Goal: Information Seeking & Learning: Understand process/instructions

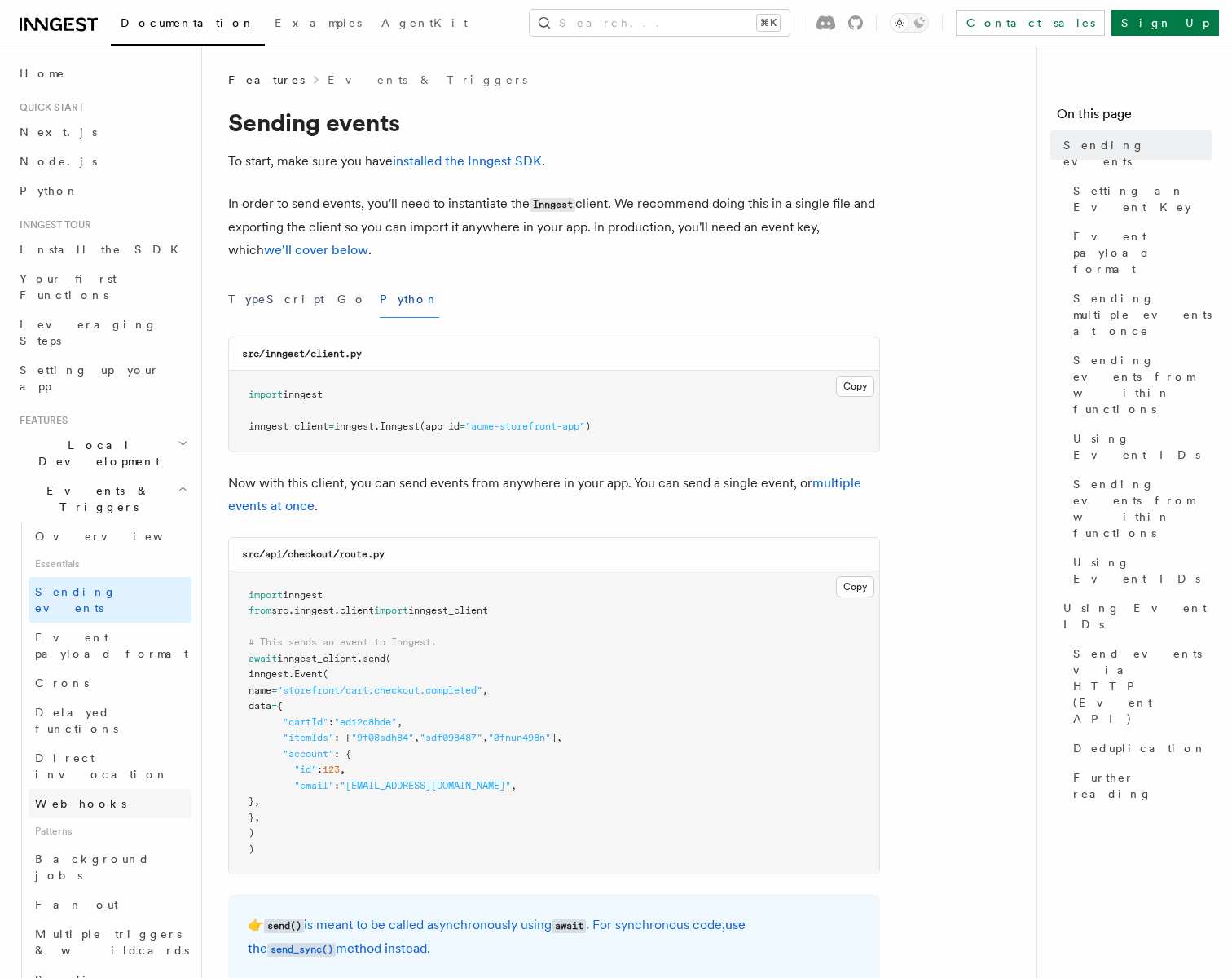
scroll to position [10, 0]
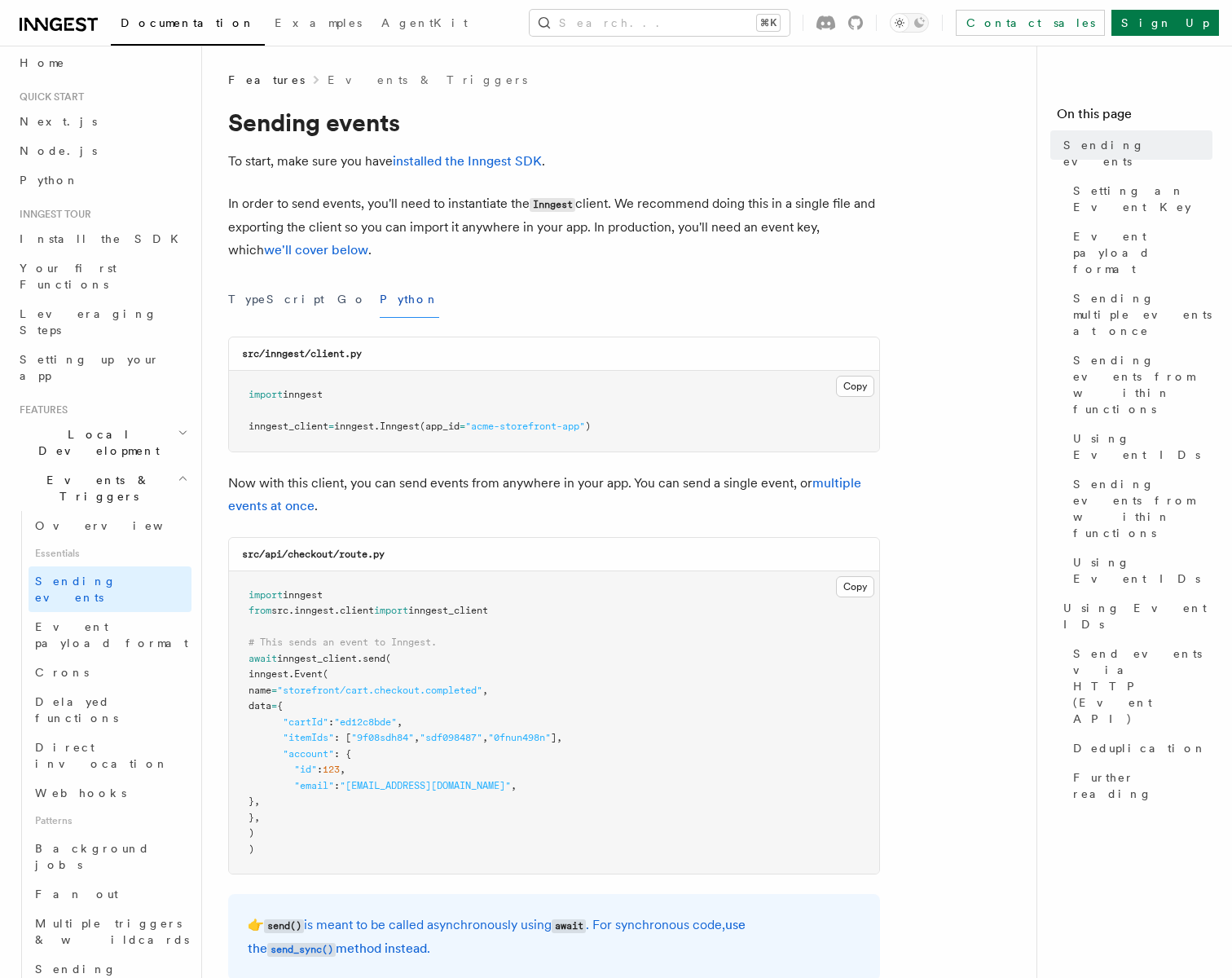
click at [163, 465] on h2 "Events & Triggers" at bounding box center [102, 488] width 178 height 45
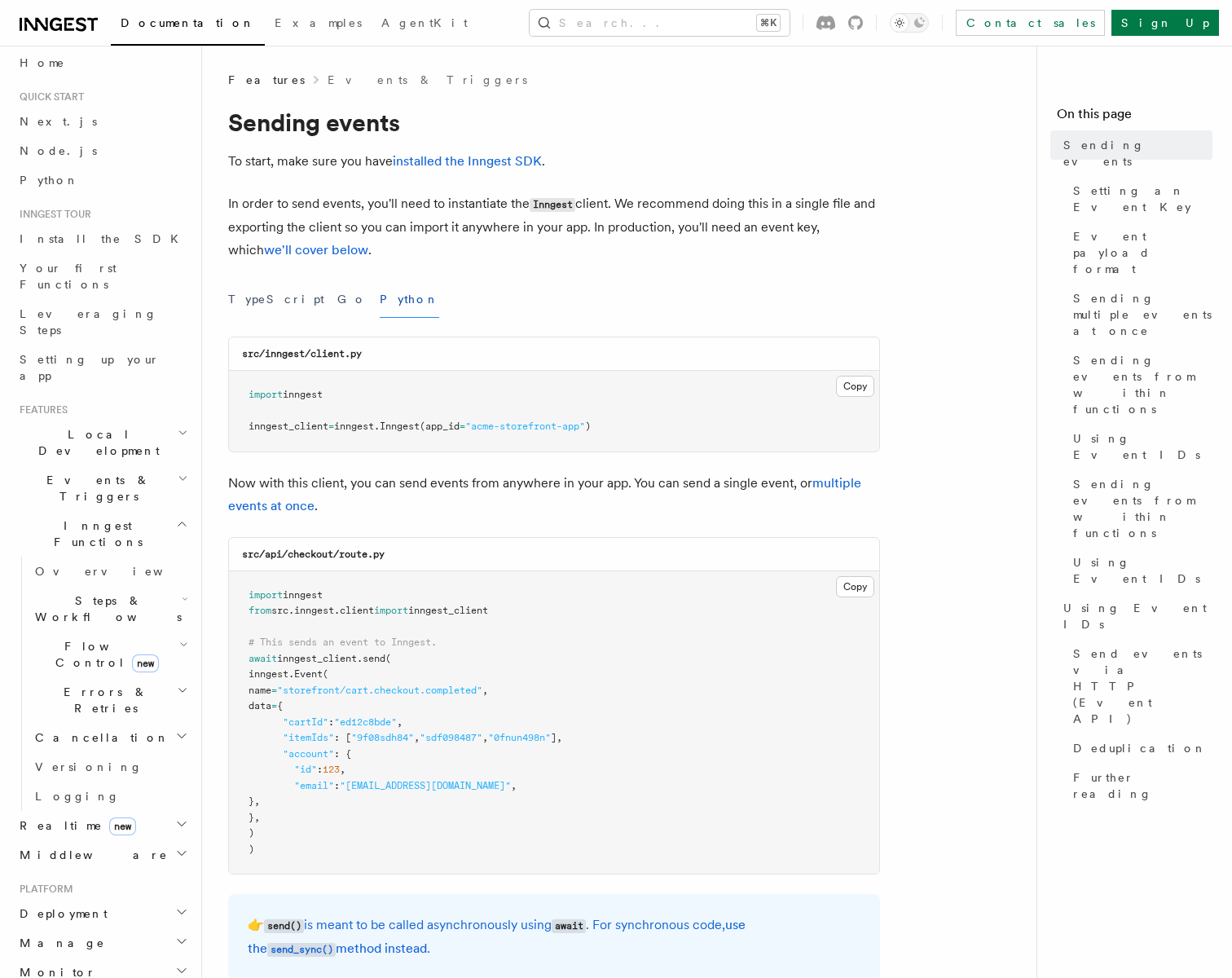
click at [172, 511] on h2 "Inngest Functions" at bounding box center [102, 533] width 178 height 45
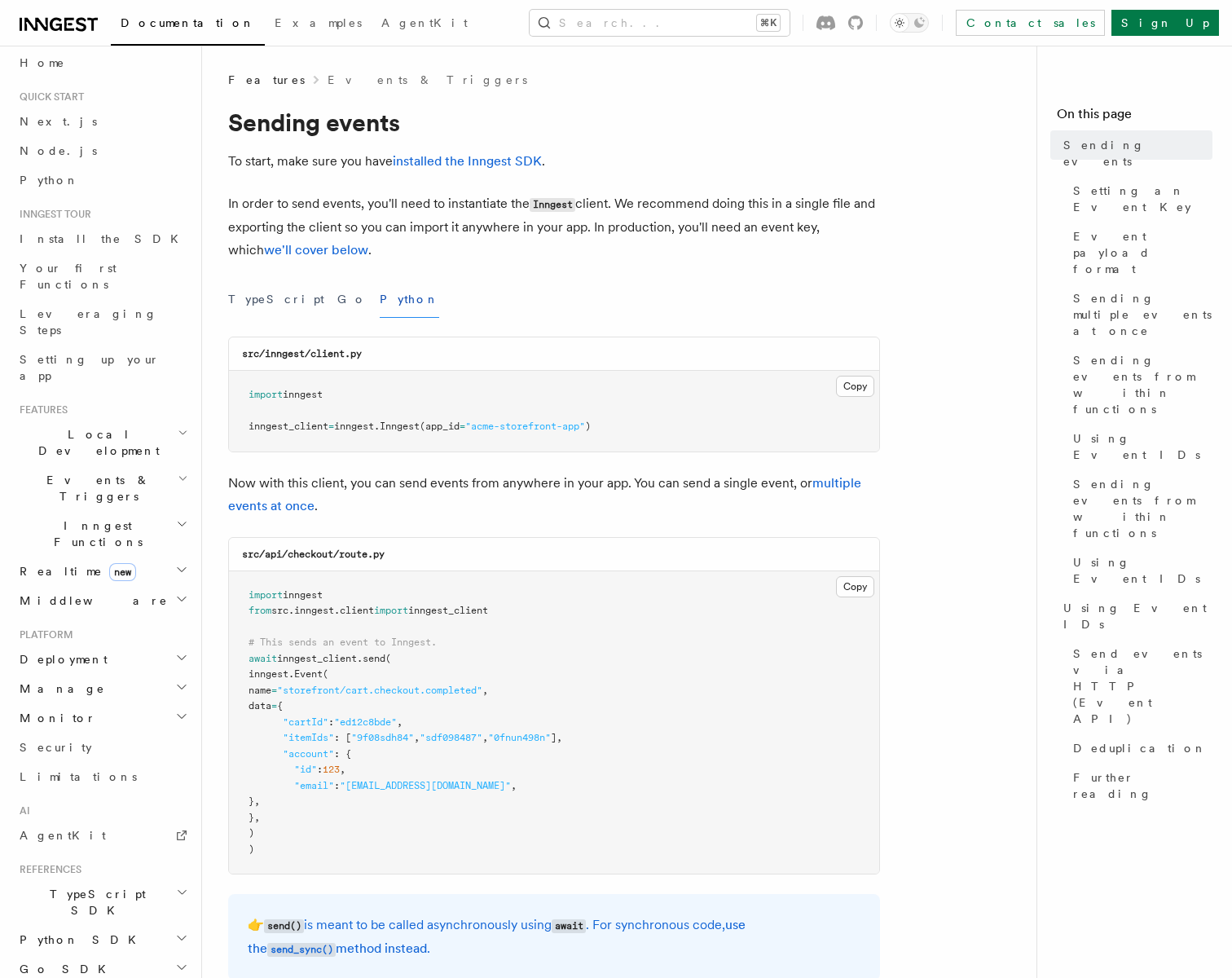
click at [172, 511] on h2 "Inngest Functions" at bounding box center [102, 533] width 178 height 45
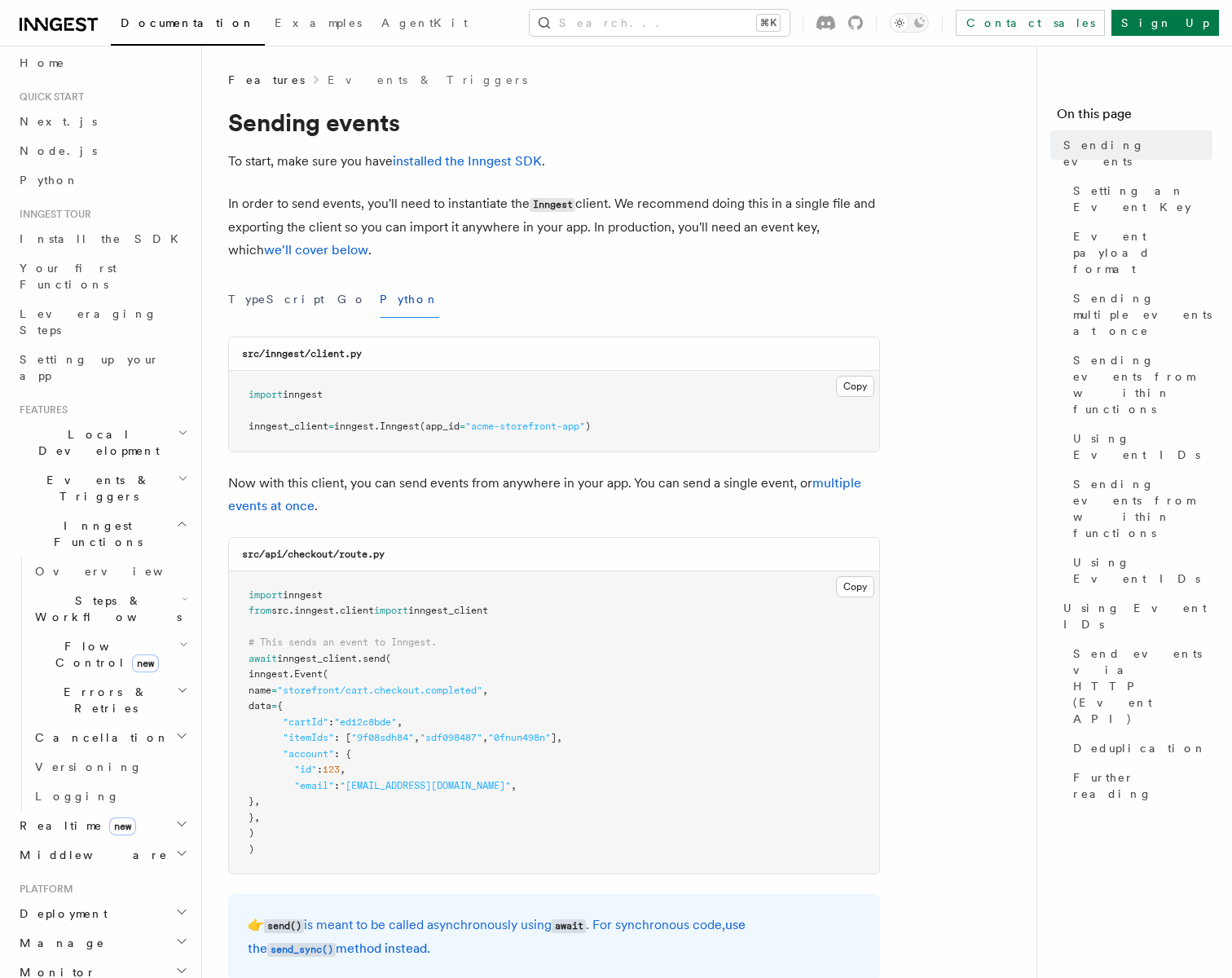
click at [143, 586] on h2 "Steps & Workflows" at bounding box center [110, 609] width 163 height 45
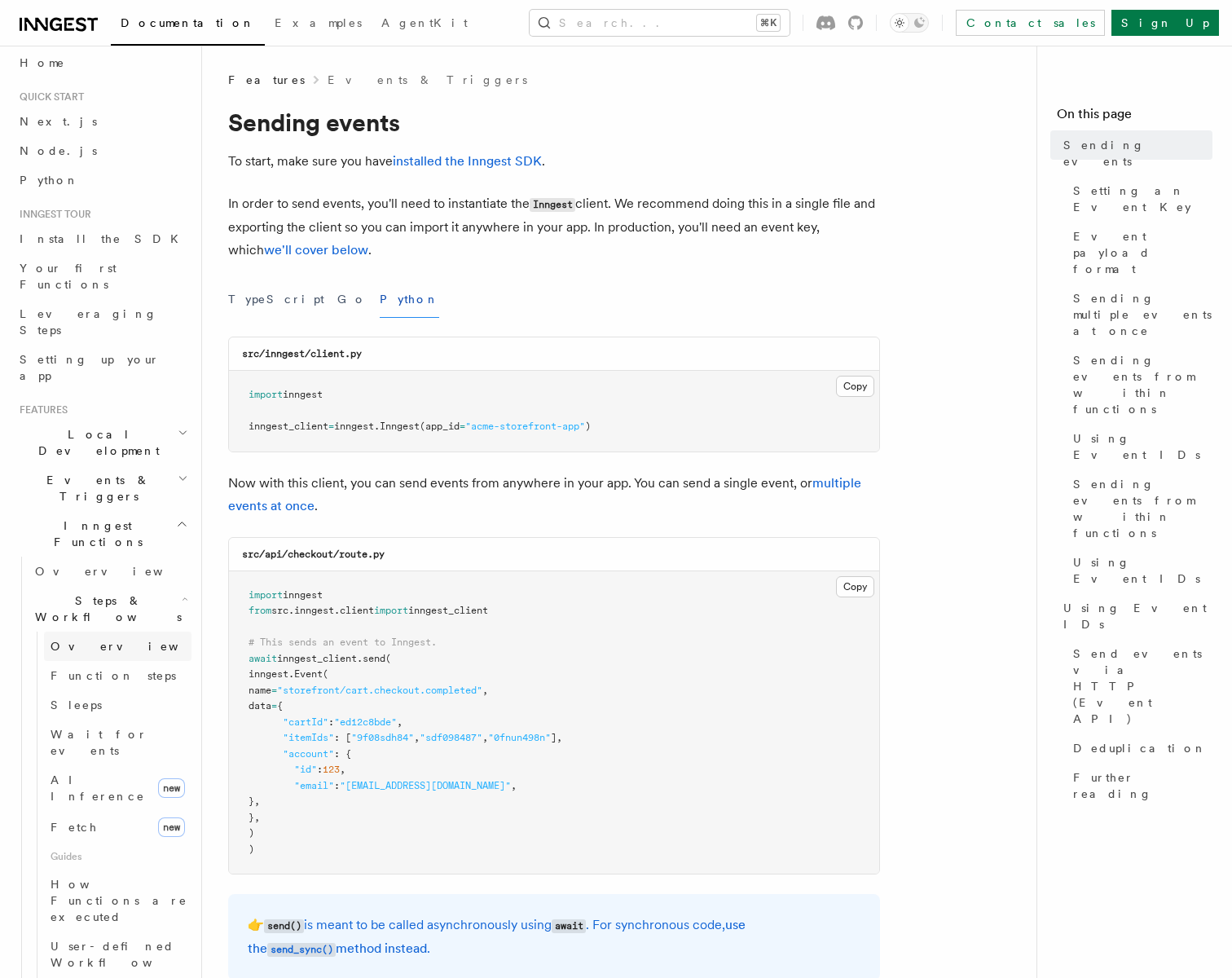
click at [95, 640] on span "Overview" at bounding box center [135, 647] width 168 height 13
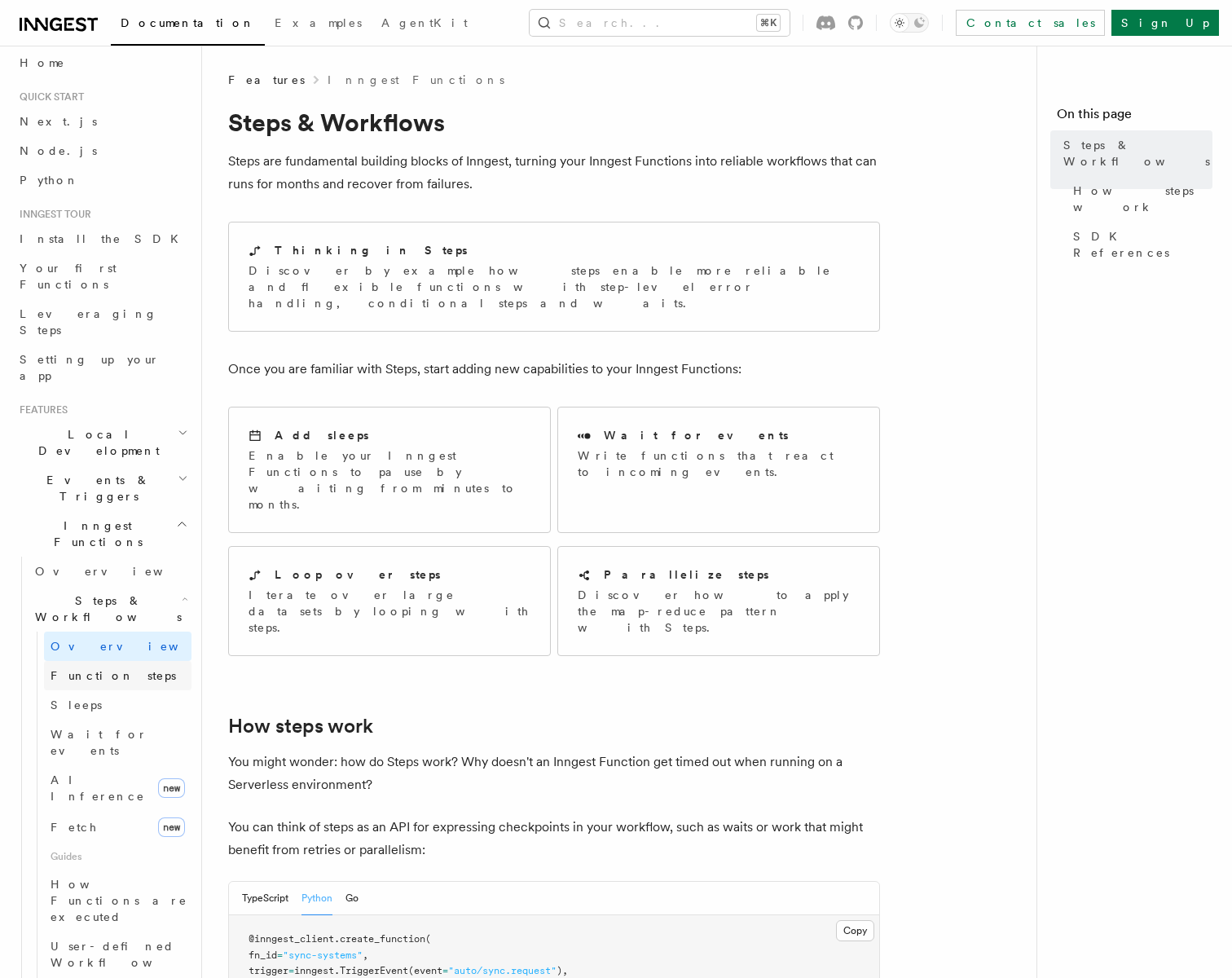
click at [107, 661] on link "Function steps" at bounding box center [118, 675] width 147 height 29
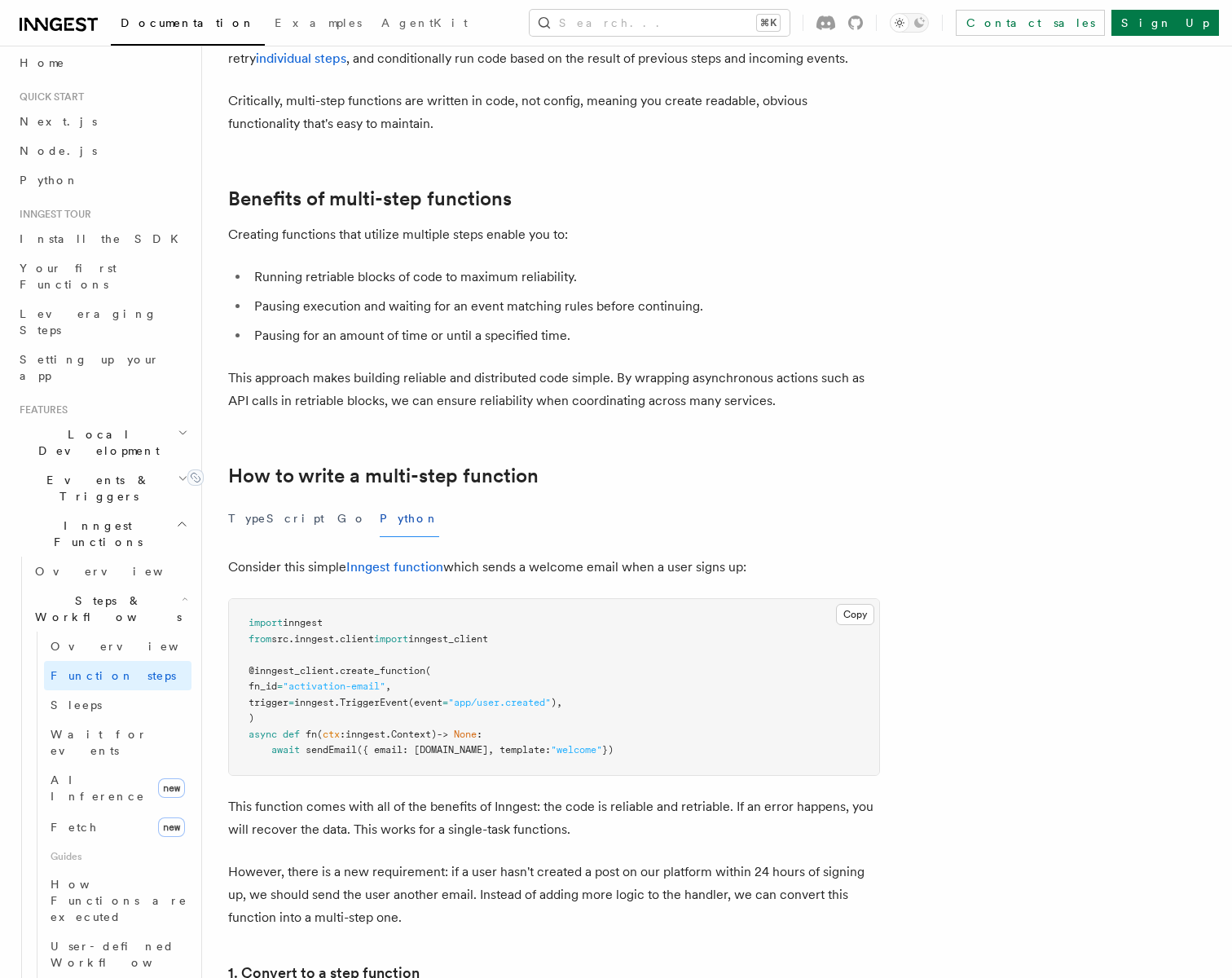
scroll to position [127, 0]
click at [373, 670] on span "create_function" at bounding box center [382, 669] width 86 height 11
click at [384, 741] on pre "import inngest from src . inngest . client import inngest_client @inngest_clien…" at bounding box center [554, 685] width 650 height 176
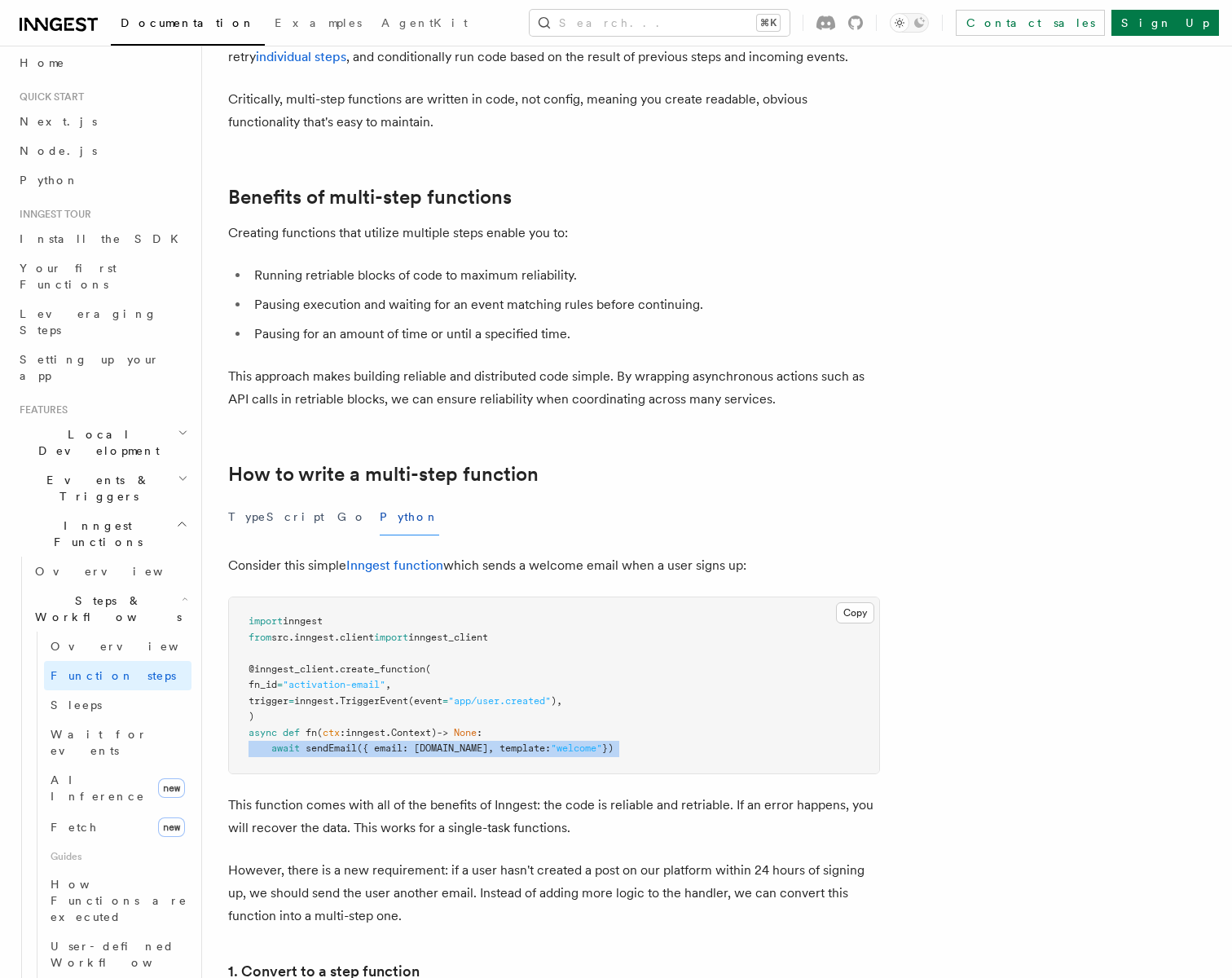
click at [384, 741] on pre "import inngest from src . inngest . client import inngest_client @inngest_clien…" at bounding box center [554, 685] width 650 height 176
click at [442, 741] on pre "import inngest from src . inngest . client import inngest_client @inngest_clien…" at bounding box center [554, 685] width 650 height 176
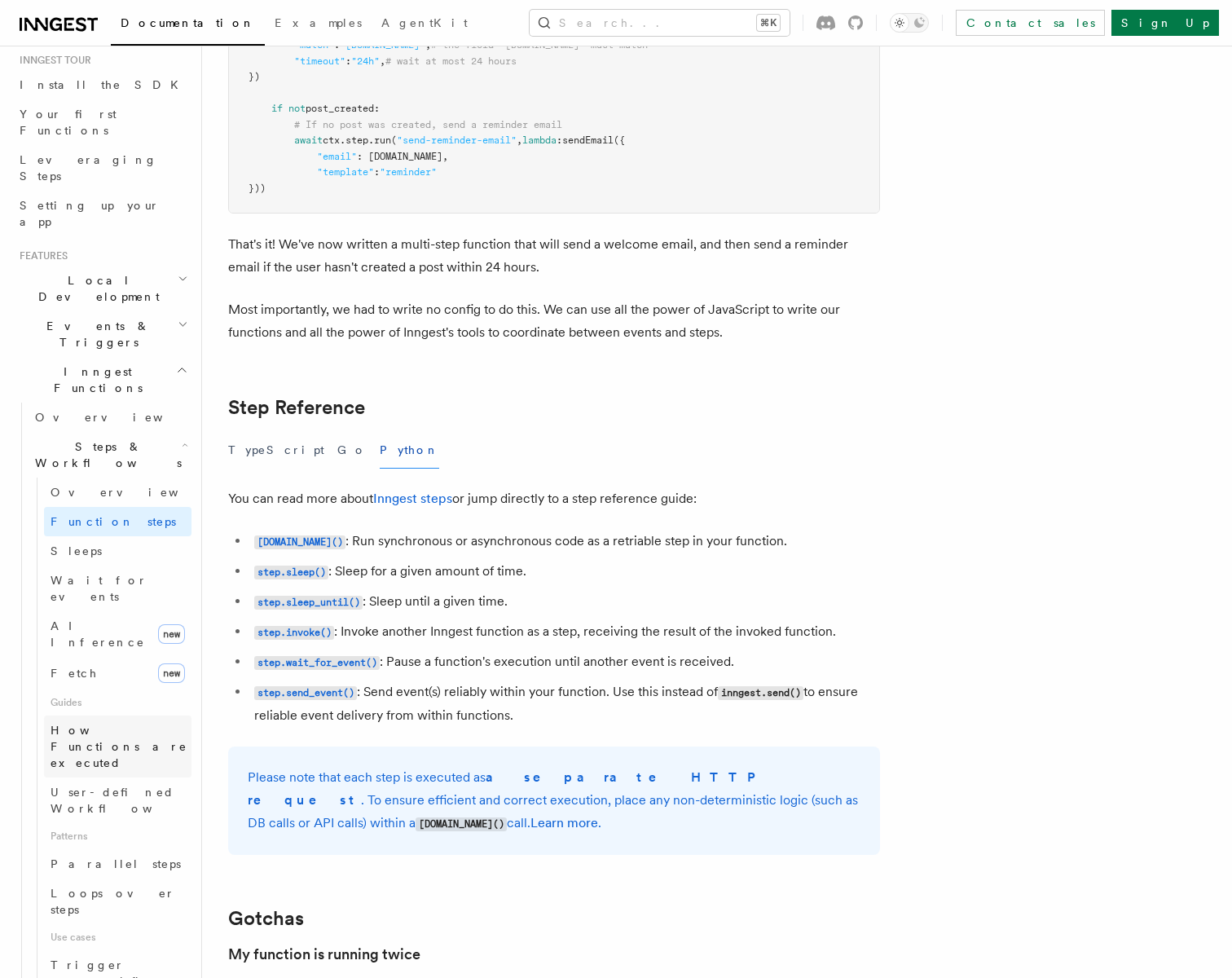
scroll to position [166, 0]
click at [95, 855] on span "Parallel steps" at bounding box center [116, 862] width 130 height 13
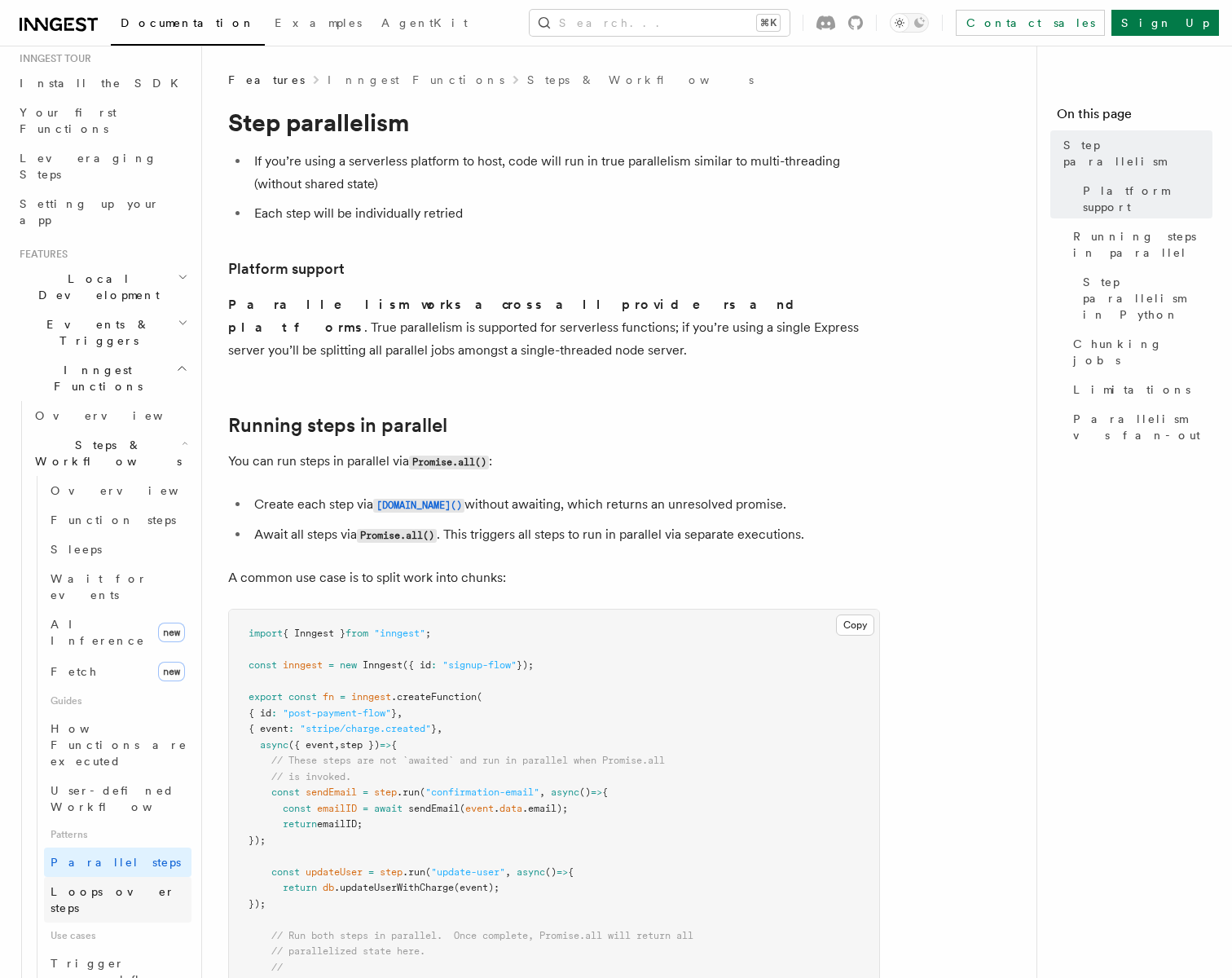
click at [101, 885] on span "Loops over steps" at bounding box center [113, 899] width 125 height 29
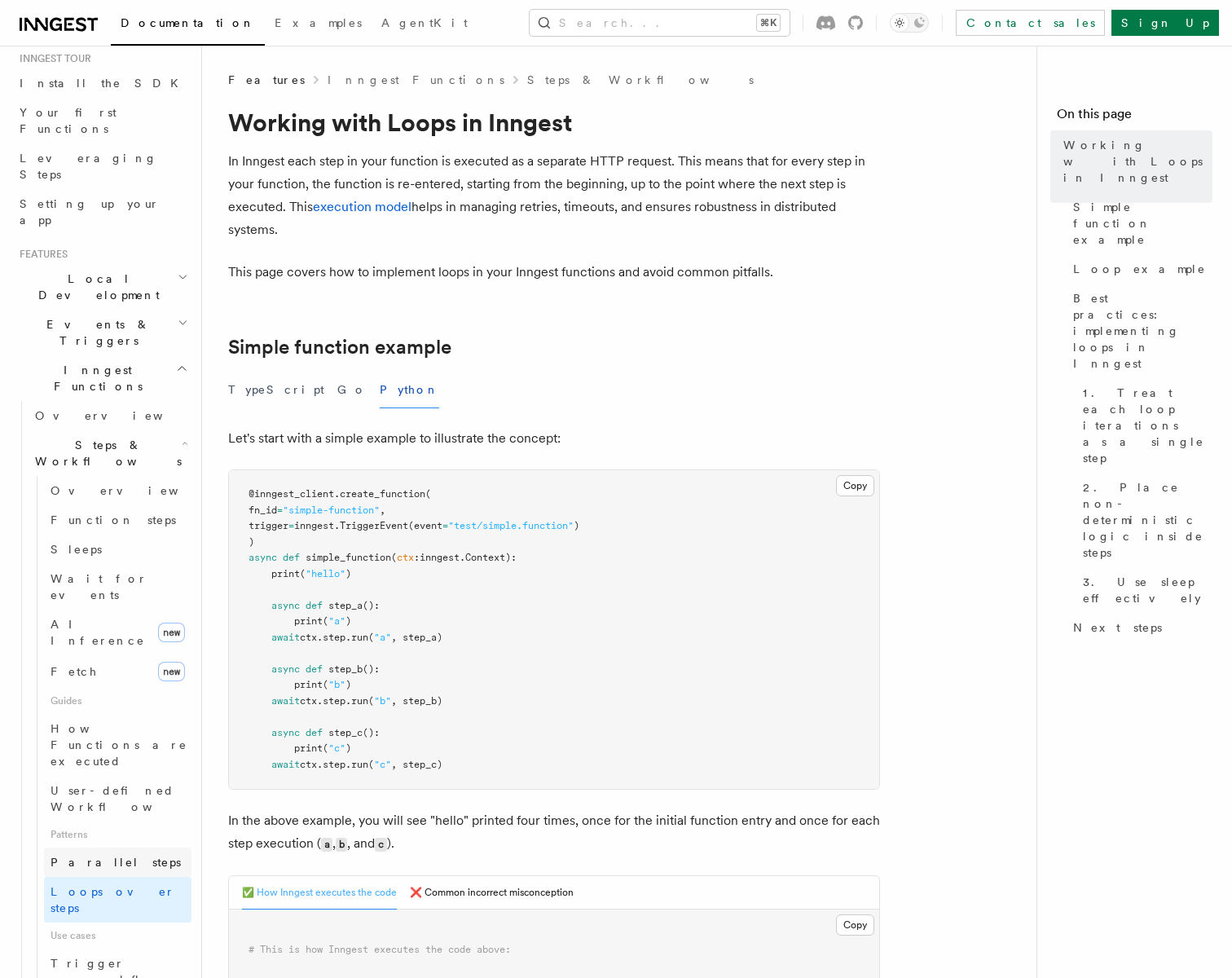
click at [94, 855] on span "Parallel steps" at bounding box center [116, 862] width 130 height 13
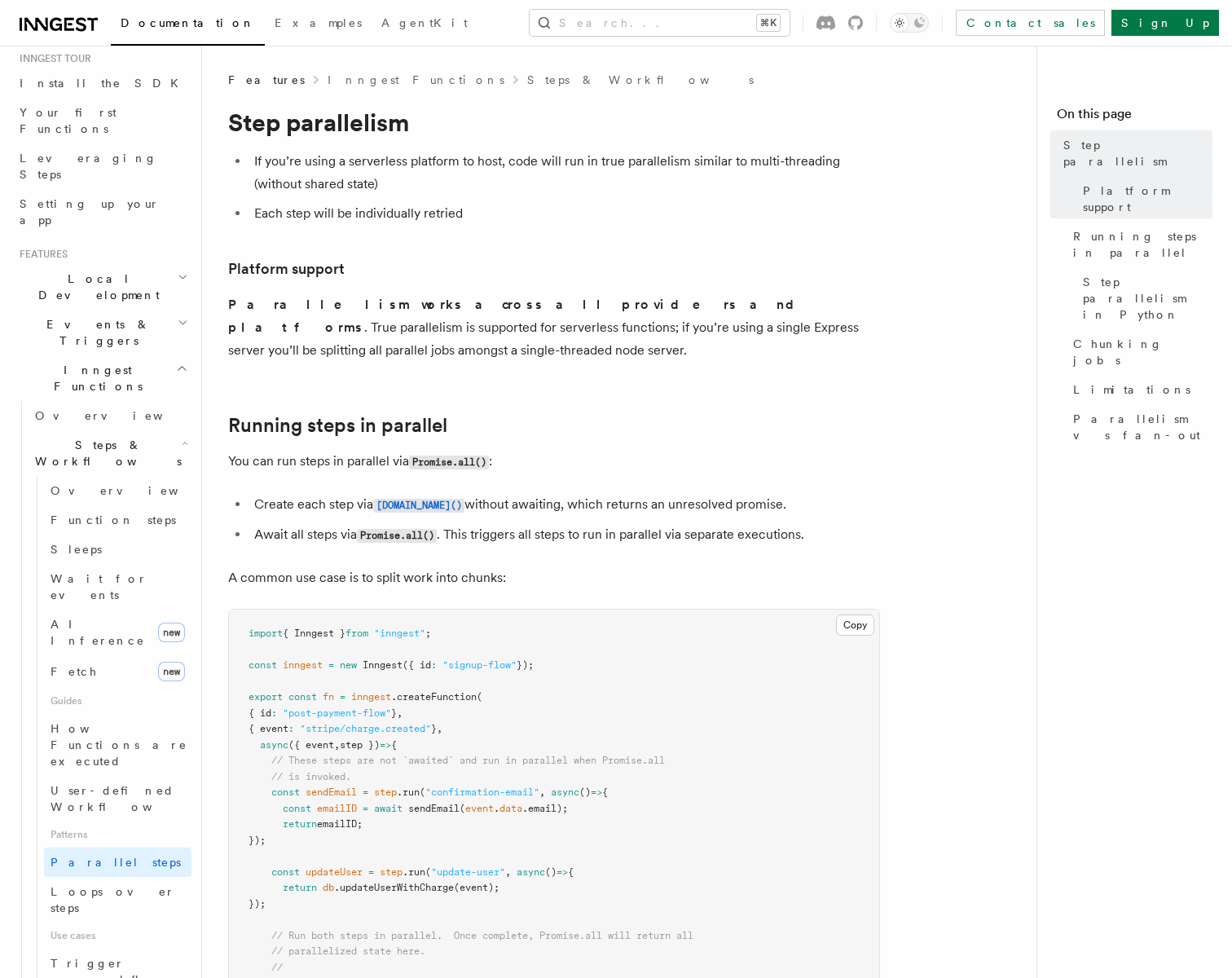
scroll to position [232, 0]
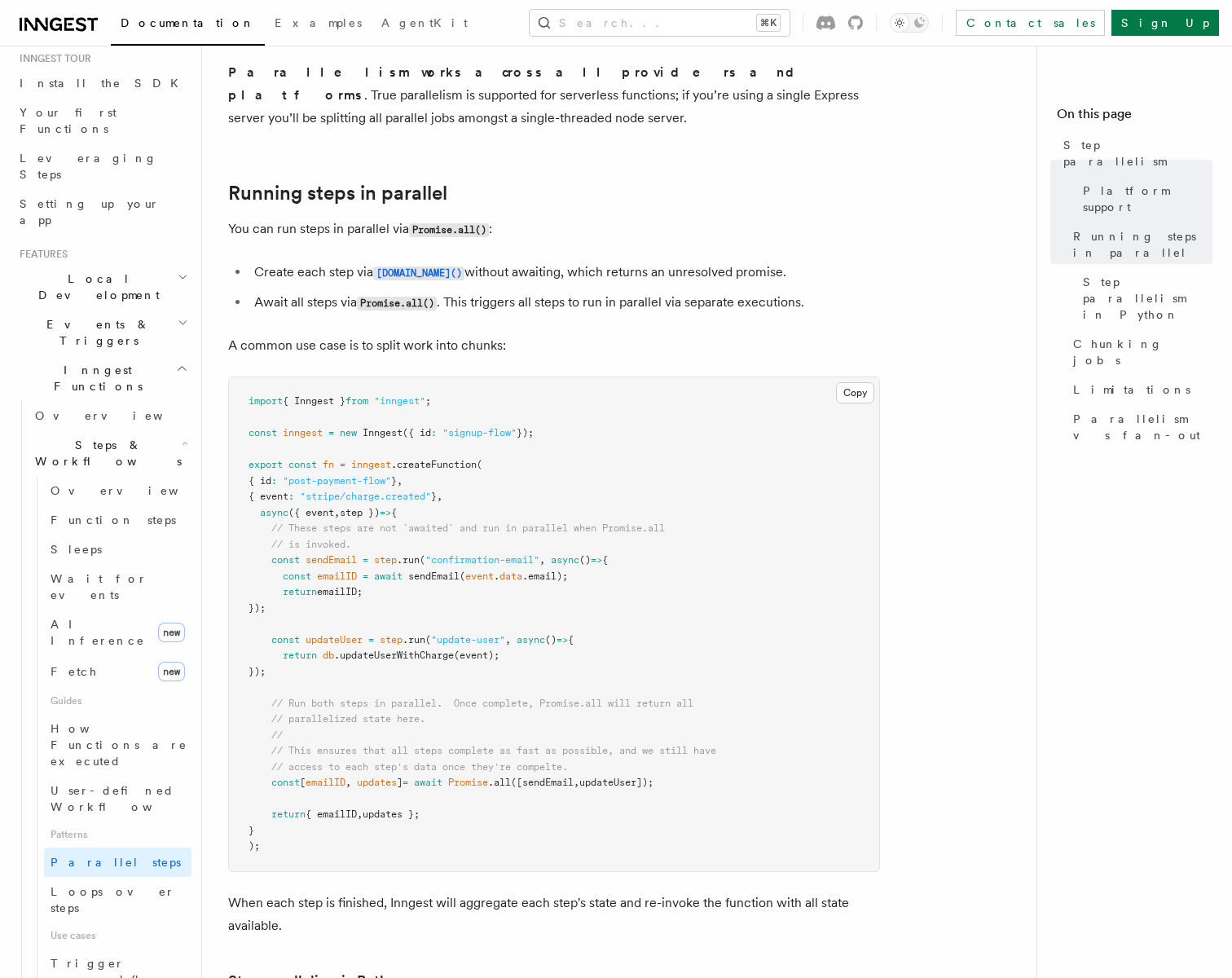
click at [413, 564] on pre "import { Inngest } from "inngest" ; const inngest = new Inngest ({ id : "signup…" at bounding box center [554, 624] width 650 height 494
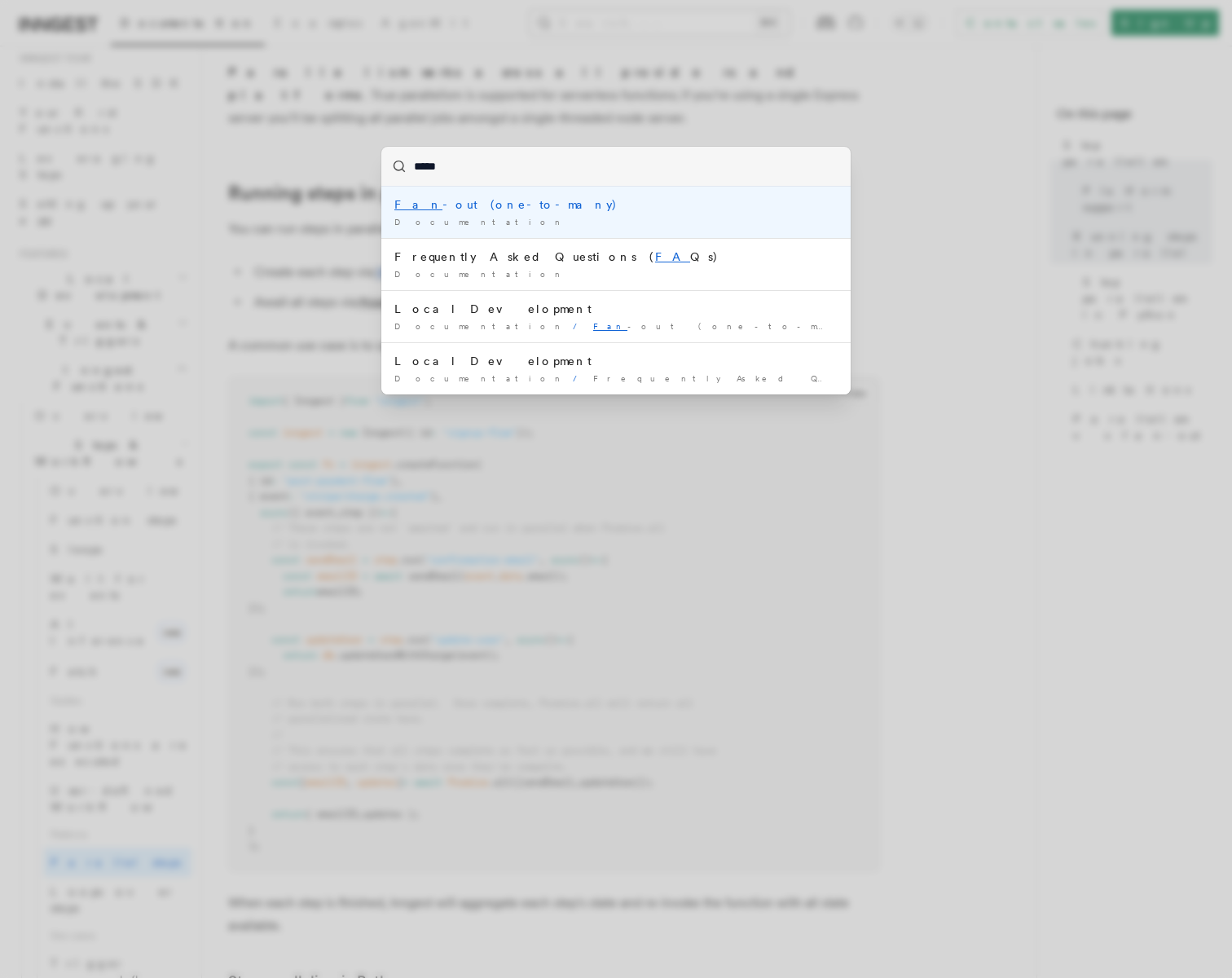
type input "******"
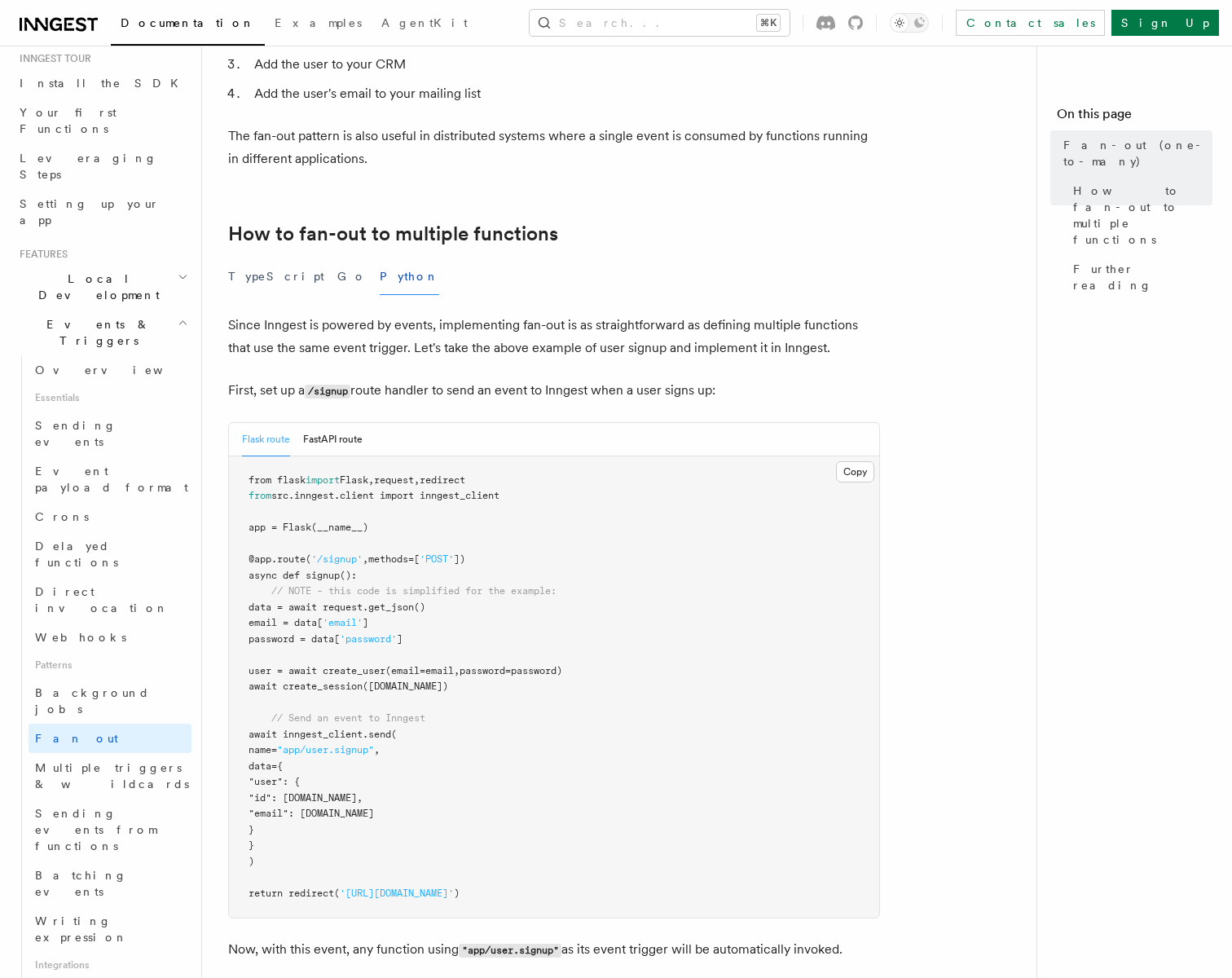
scroll to position [807, 0]
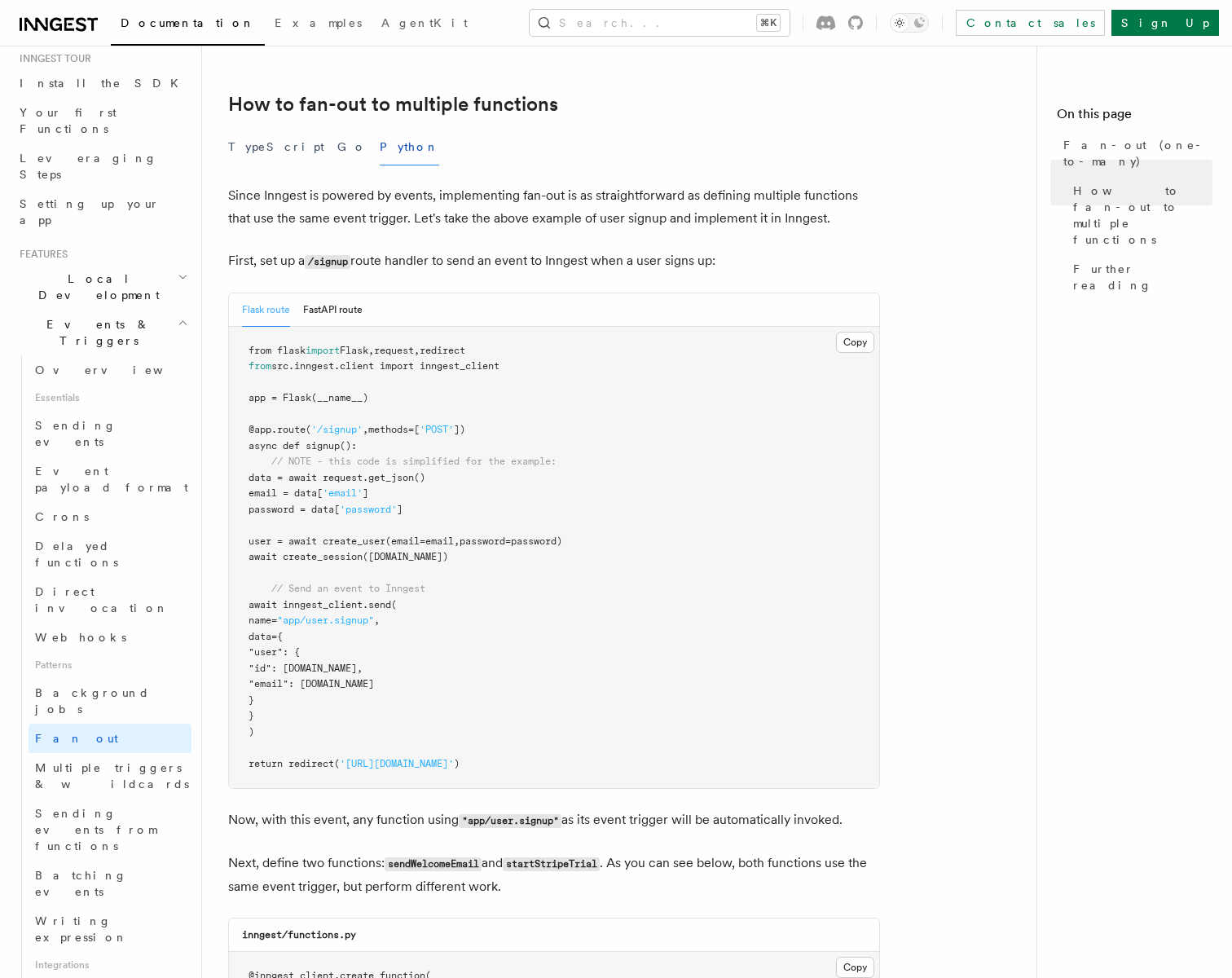
click at [322, 599] on span "await inngest_client.send(" at bounding box center [322, 604] width 148 height 11
drag, startPoint x: 322, startPoint y: 582, endPoint x: 347, endPoint y: 664, distance: 85.7
click at [347, 663] on code "from flask import Flask , request , redirect from src.inngest.client import inn…" at bounding box center [405, 557] width 313 height 425
click at [348, 691] on pre "from flask import Flask , request , redirect from src.inngest.client import inn…" at bounding box center [554, 557] width 650 height 462
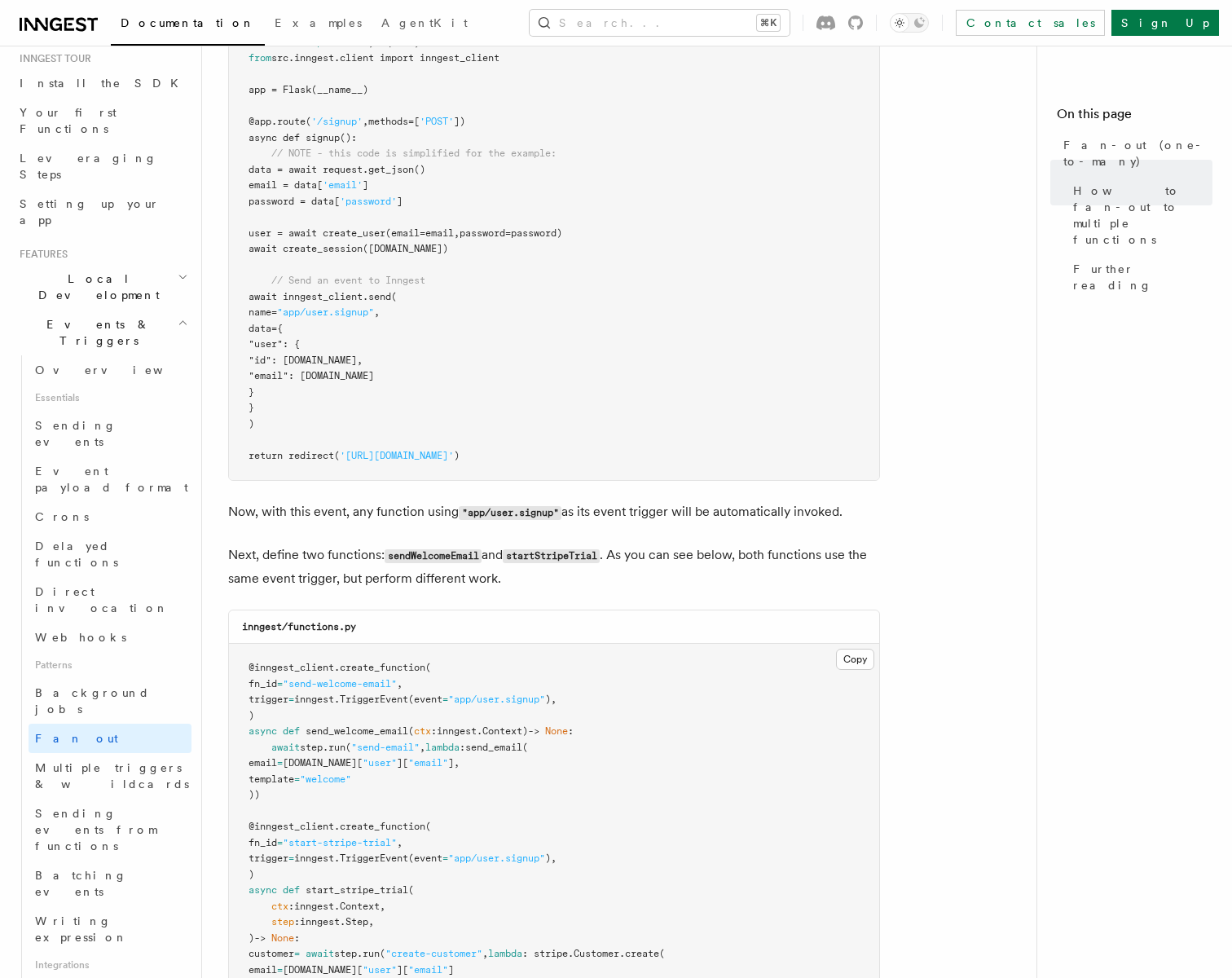
scroll to position [1284, 0]
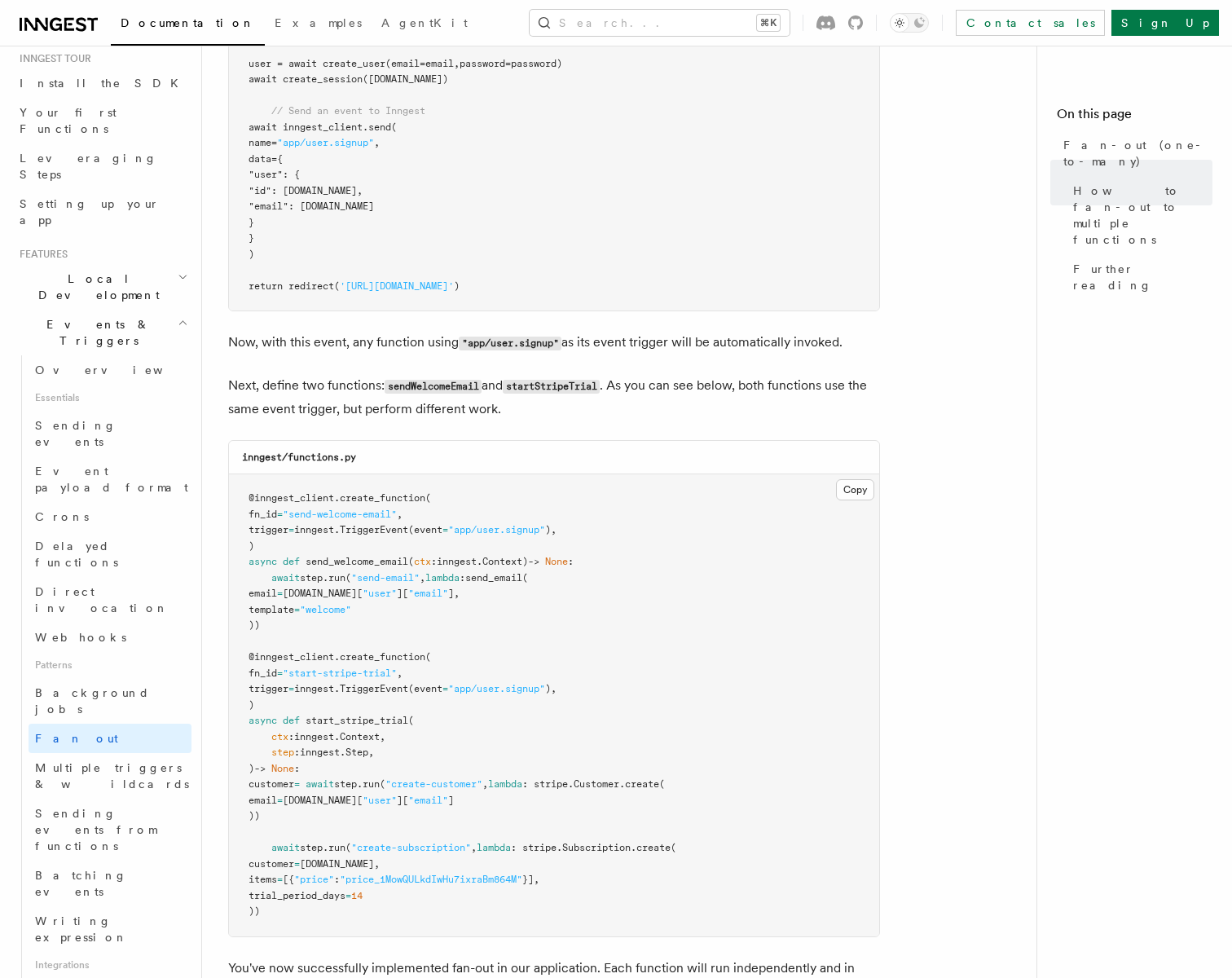
click at [321, 556] on span "send_welcome_email" at bounding box center [357, 562] width 103 height 11
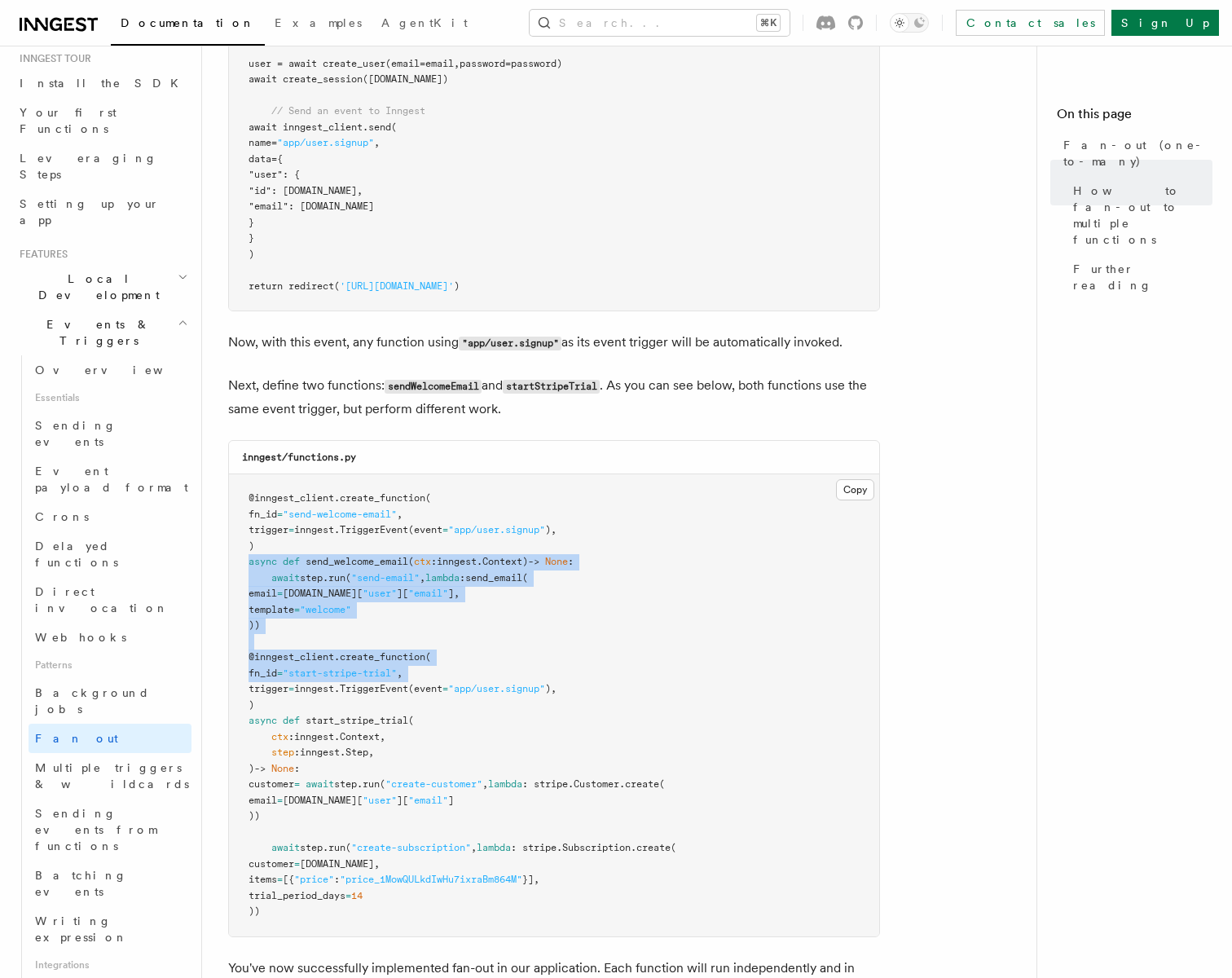
drag, startPoint x: 321, startPoint y: 536, endPoint x: 352, endPoint y: 662, distance: 129.8
click at [352, 661] on pre "@inngest_client . create_function ( fn_id = "send-welcome-email" , trigger = in…" at bounding box center [554, 704] width 650 height 462
click at [330, 548] on pre "@inngest_client . create_function ( fn_id = "send-welcome-email" , trigger = in…" at bounding box center [554, 704] width 650 height 462
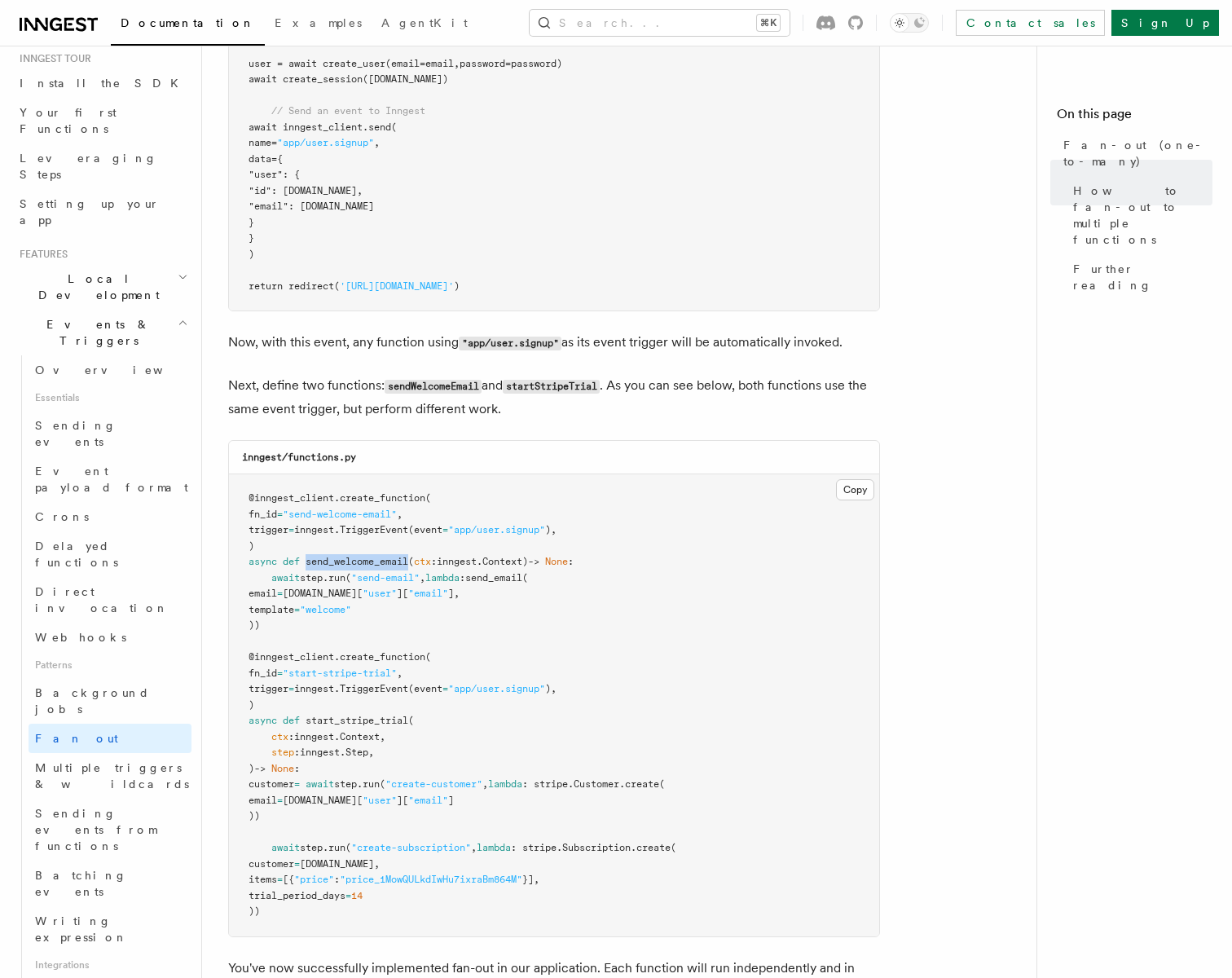
click at [330, 548] on pre "@inngest_client . create_function ( fn_id = "send-welcome-email" , trigger = in…" at bounding box center [554, 704] width 650 height 462
click at [323, 572] on span "step" at bounding box center [312, 578] width 23 height 11
click at [337, 572] on span "run" at bounding box center [337, 578] width 17 height 11
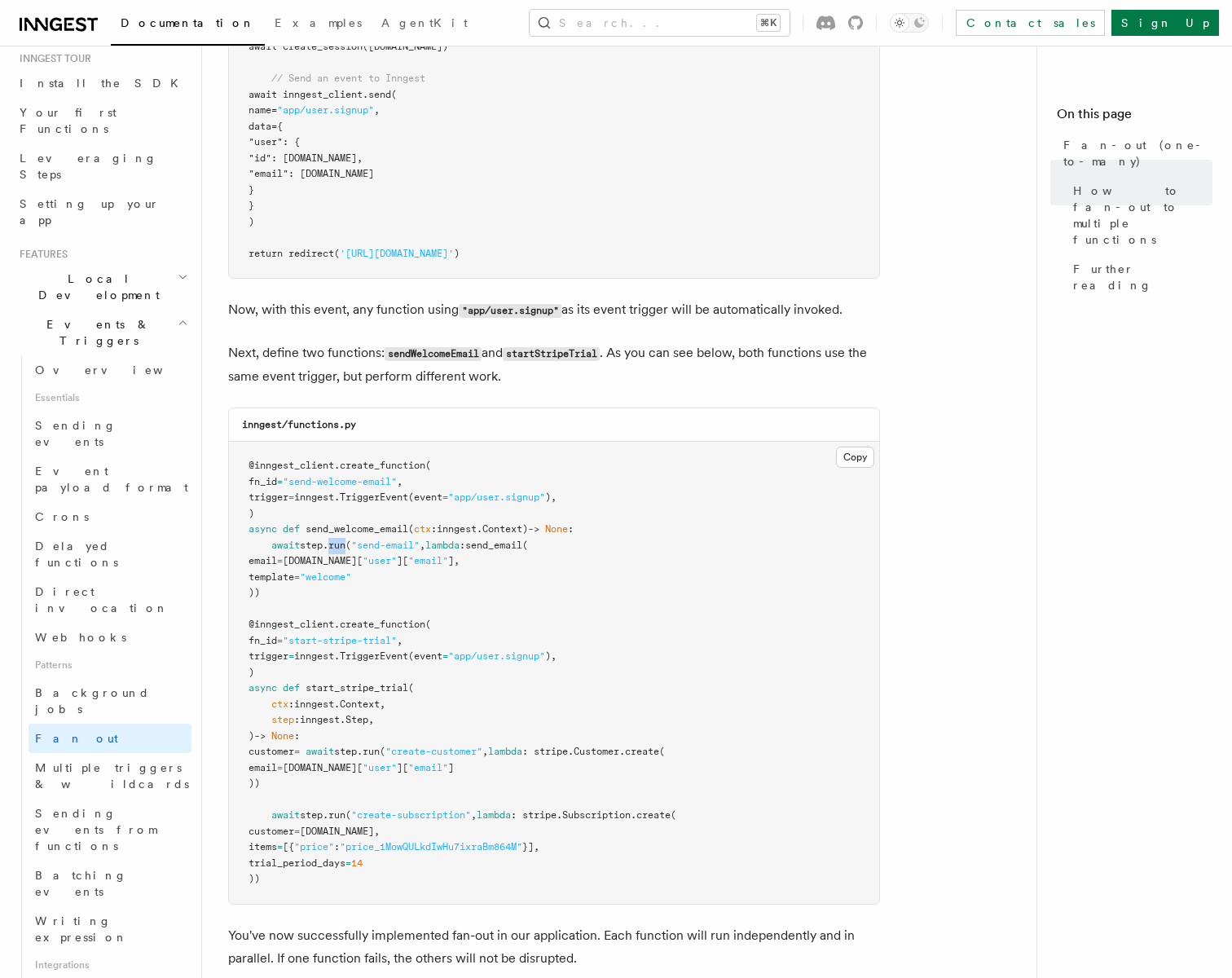
scroll to position [1319, 0]
click at [325, 680] on span "start_stripe_trial" at bounding box center [357, 685] width 103 height 11
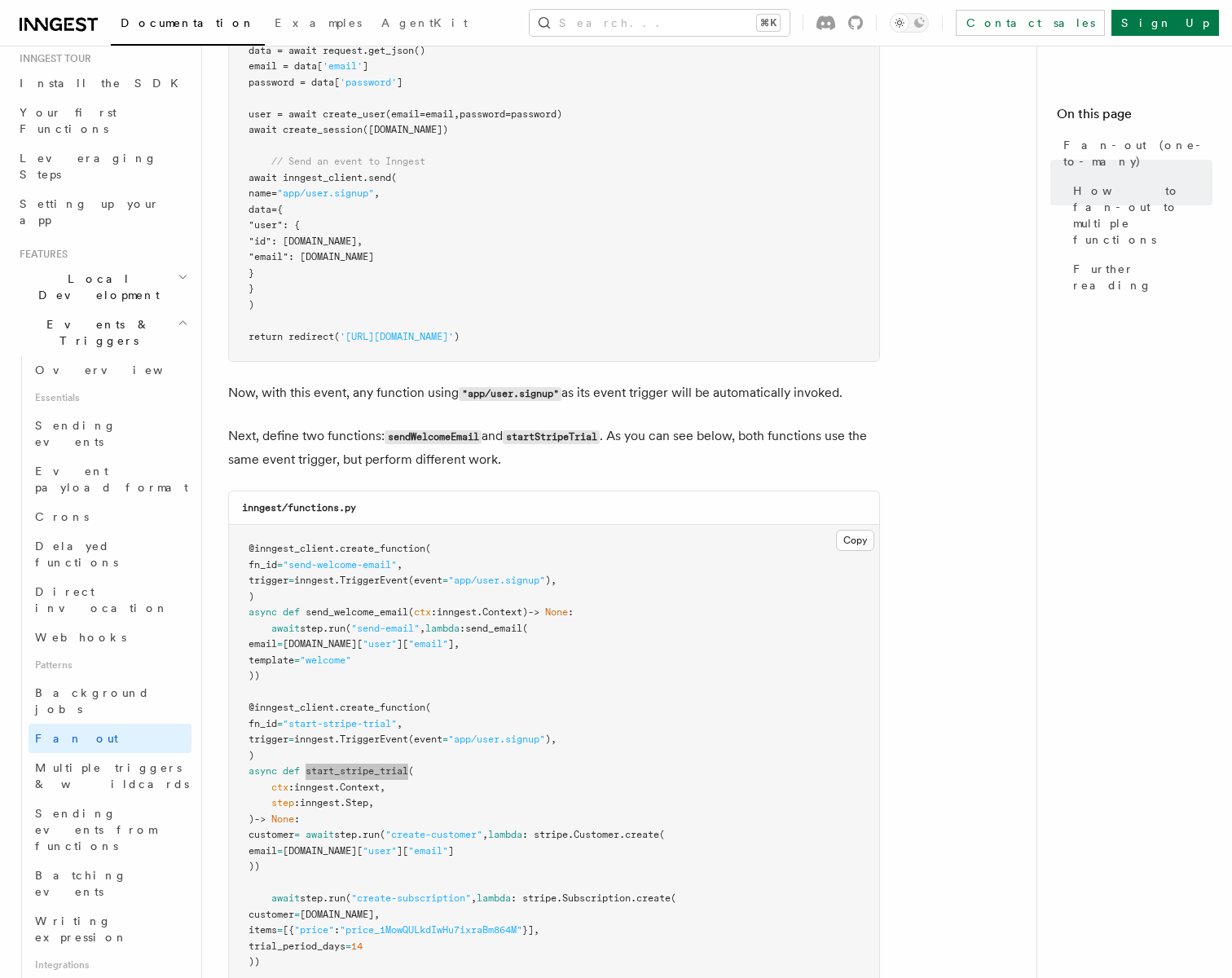
scroll to position [1347, 0]
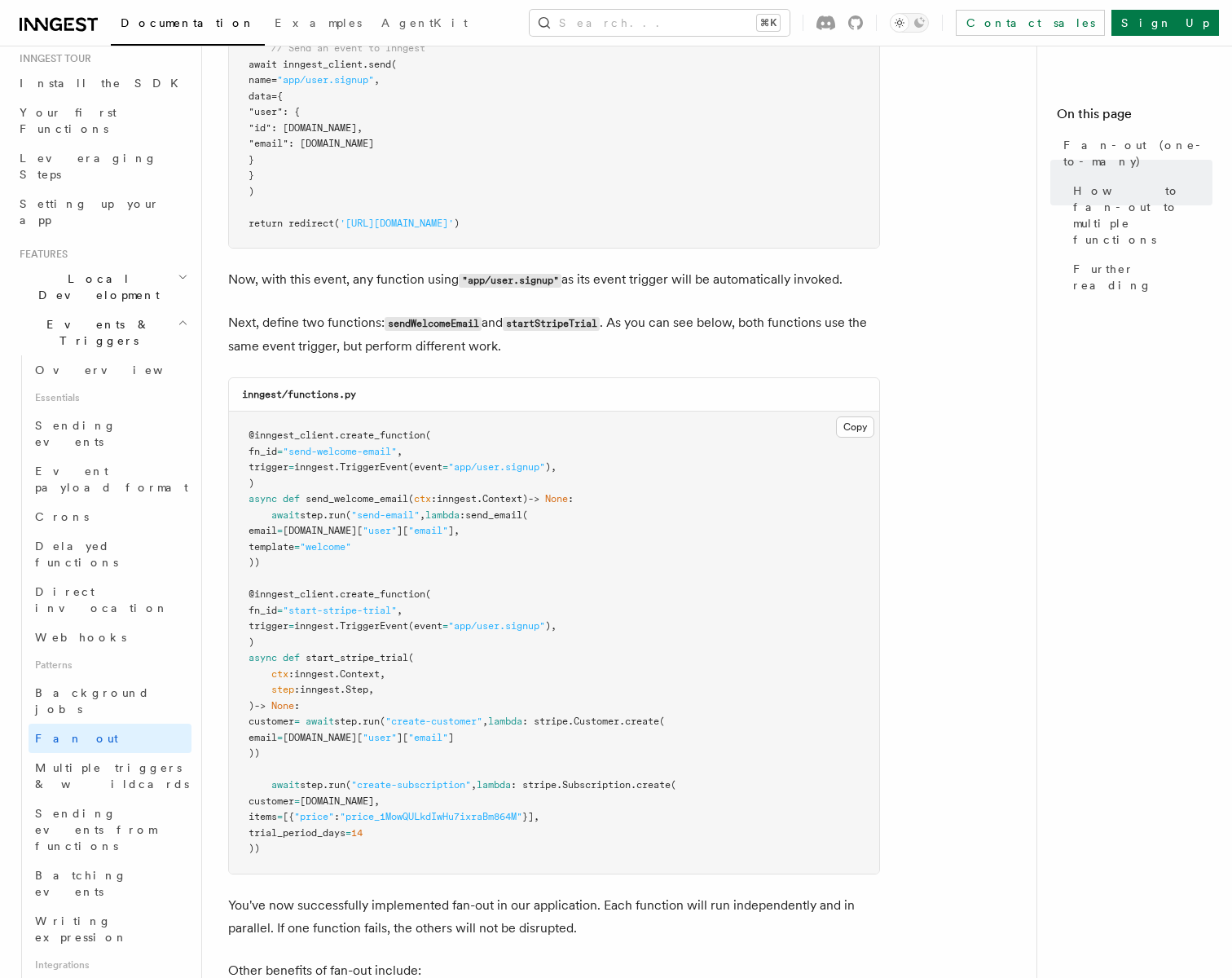
click at [317, 604] on span ""start-stripe-trial"" at bounding box center [340, 610] width 114 height 11
click at [545, 620] on span ""app/user.signup"" at bounding box center [497, 626] width 97 height 11
drag, startPoint x: 546, startPoint y: 606, endPoint x: 494, endPoint y: 606, distance: 52.0
click at [494, 620] on span ""app/user.signup"" at bounding box center [497, 626] width 97 height 11
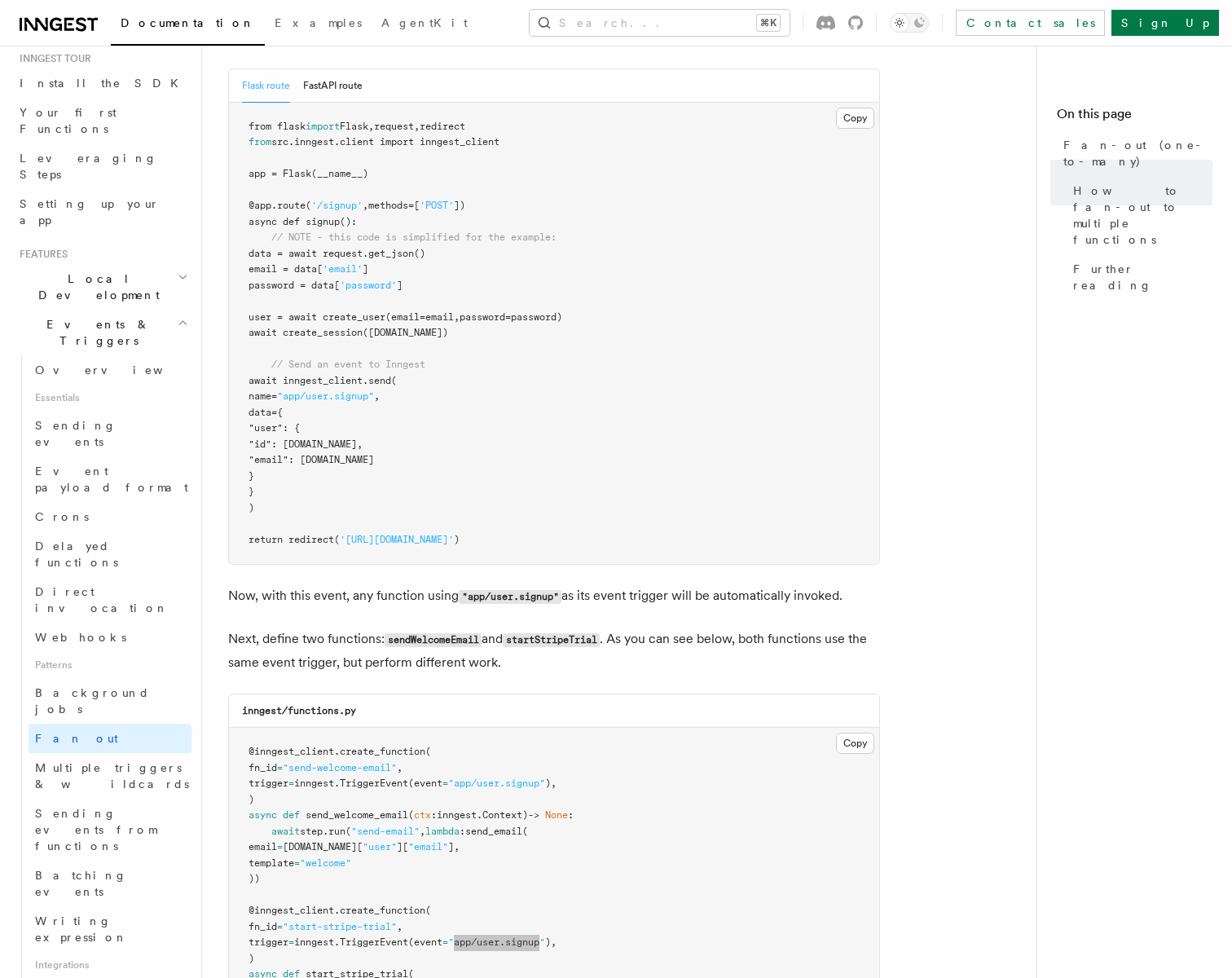
scroll to position [991, 0]
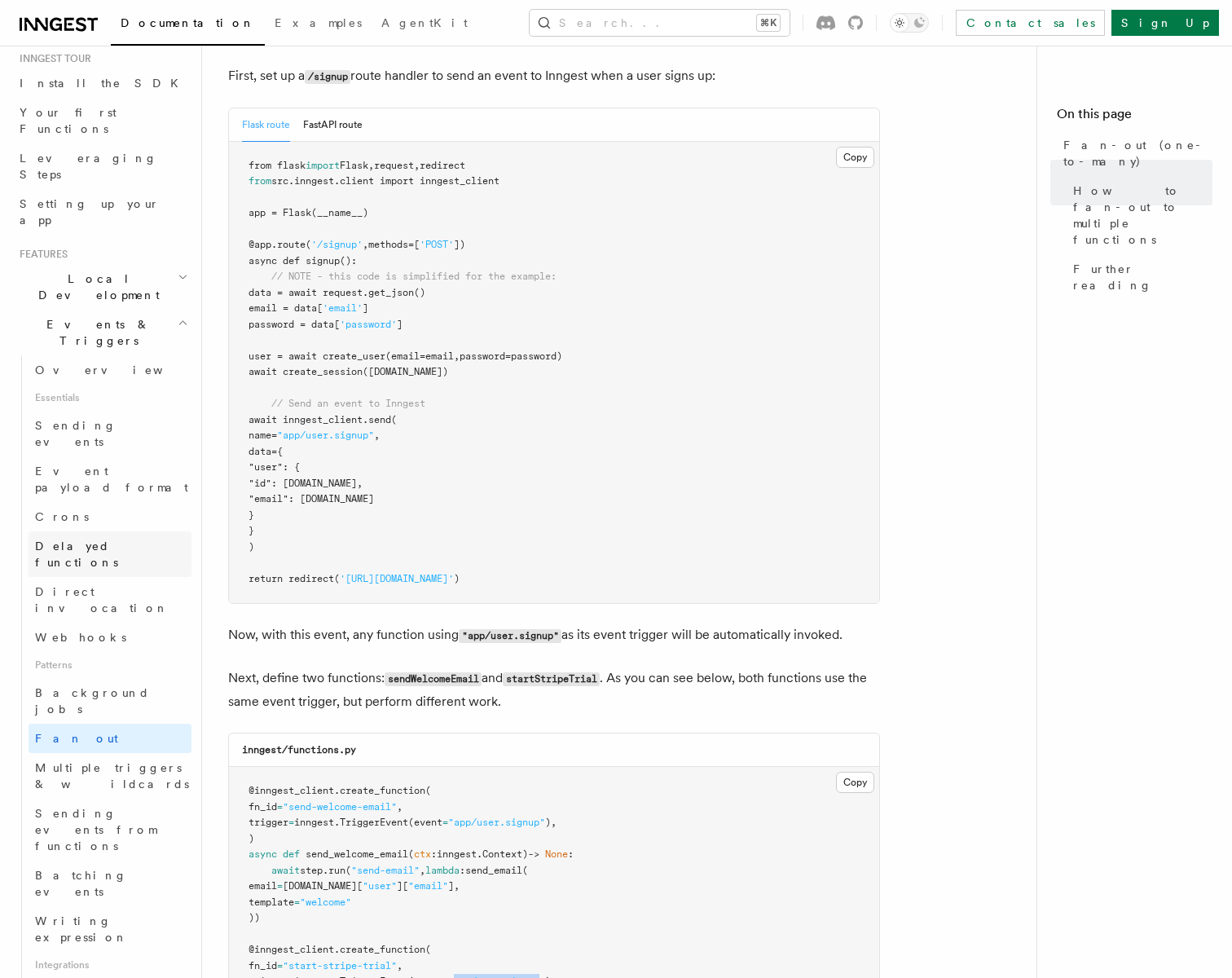
click at [93, 539] on span "Delayed functions" at bounding box center [76, 553] width 83 height 29
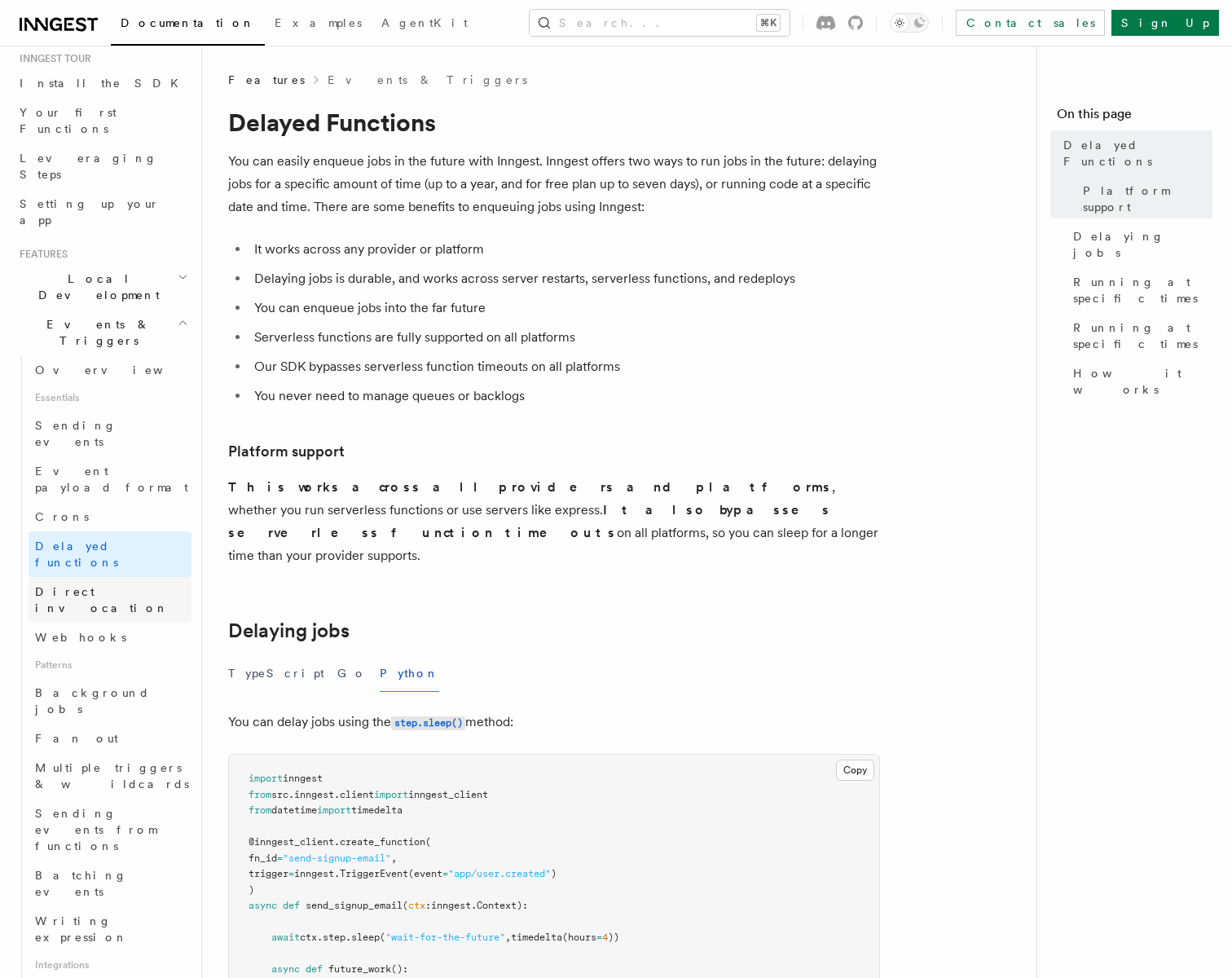
click at [92, 585] on span "Direct invocation" at bounding box center [102, 599] width 134 height 29
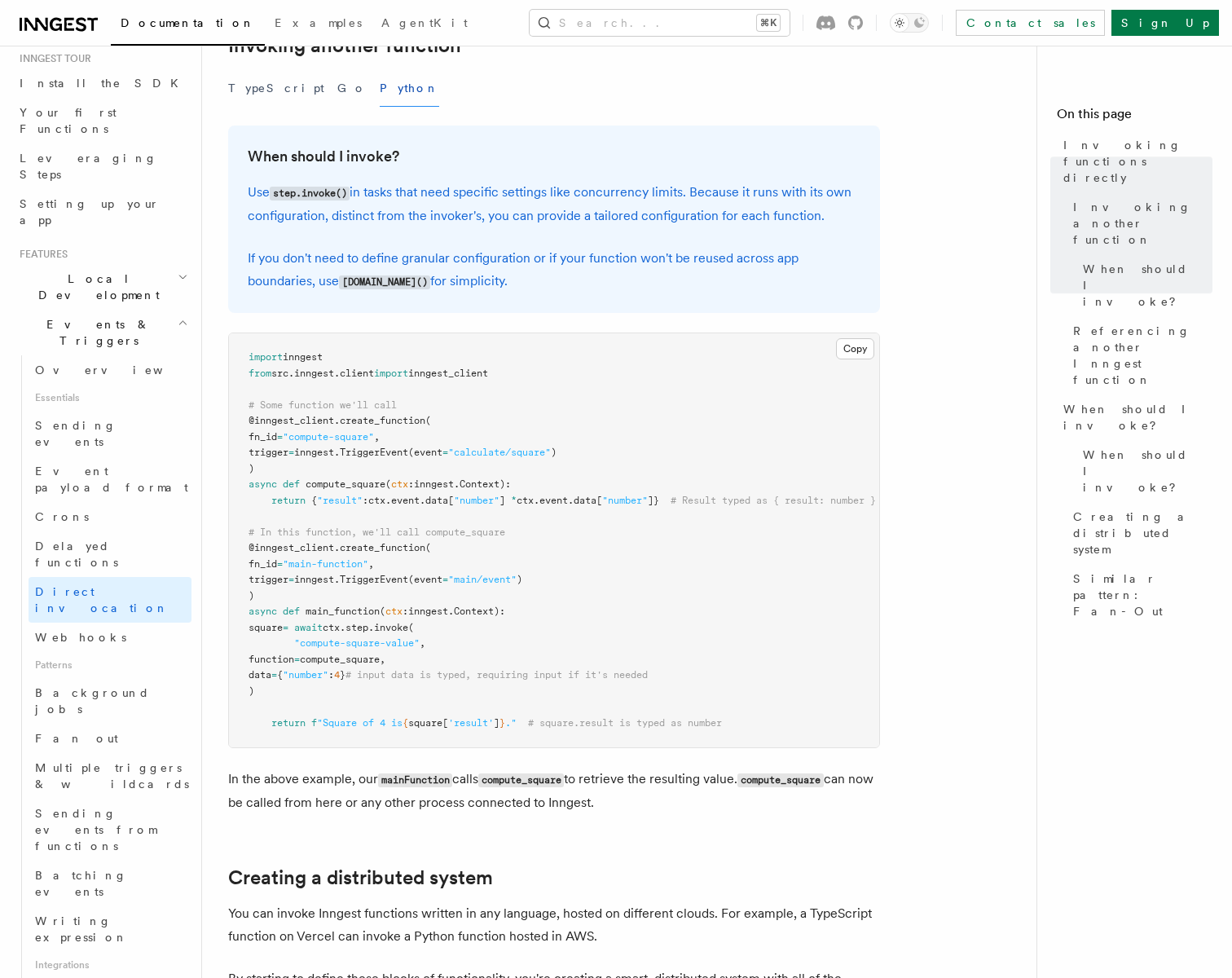
scroll to position [363, 0]
click at [346, 557] on span ""main-function"" at bounding box center [326, 563] width 86 height 11
click at [340, 622] on span "ctx" at bounding box center [331, 626] width 17 height 11
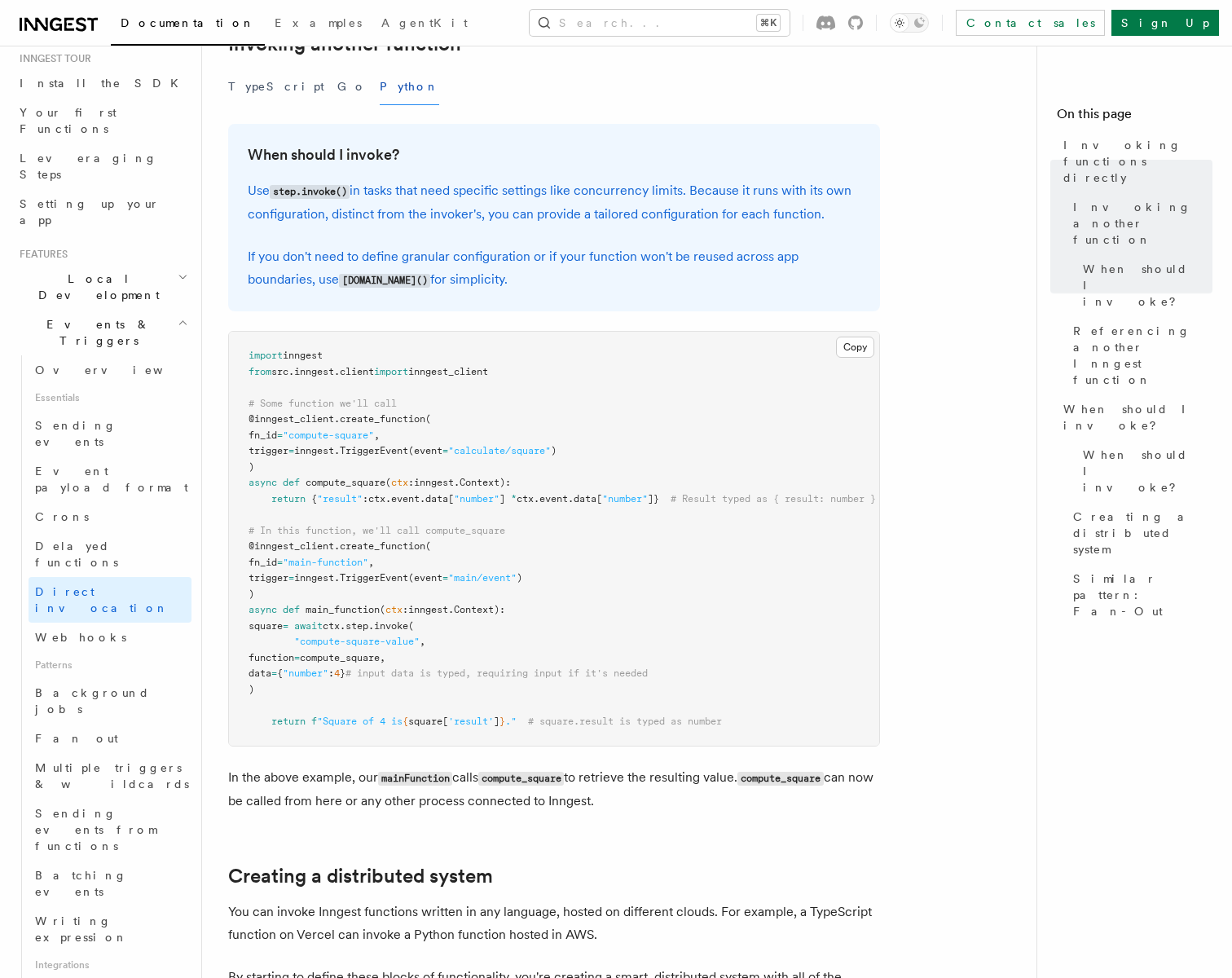
click at [408, 624] on span "invoke" at bounding box center [391, 626] width 34 height 11
click at [307, 644] on span ""compute-square-value"" at bounding box center [357, 641] width 126 height 11
drag, startPoint x: 307, startPoint y: 644, endPoint x: 395, endPoint y: 644, distance: 88.0
click at [395, 644] on span ""compute-square-value"" at bounding box center [357, 641] width 126 height 11
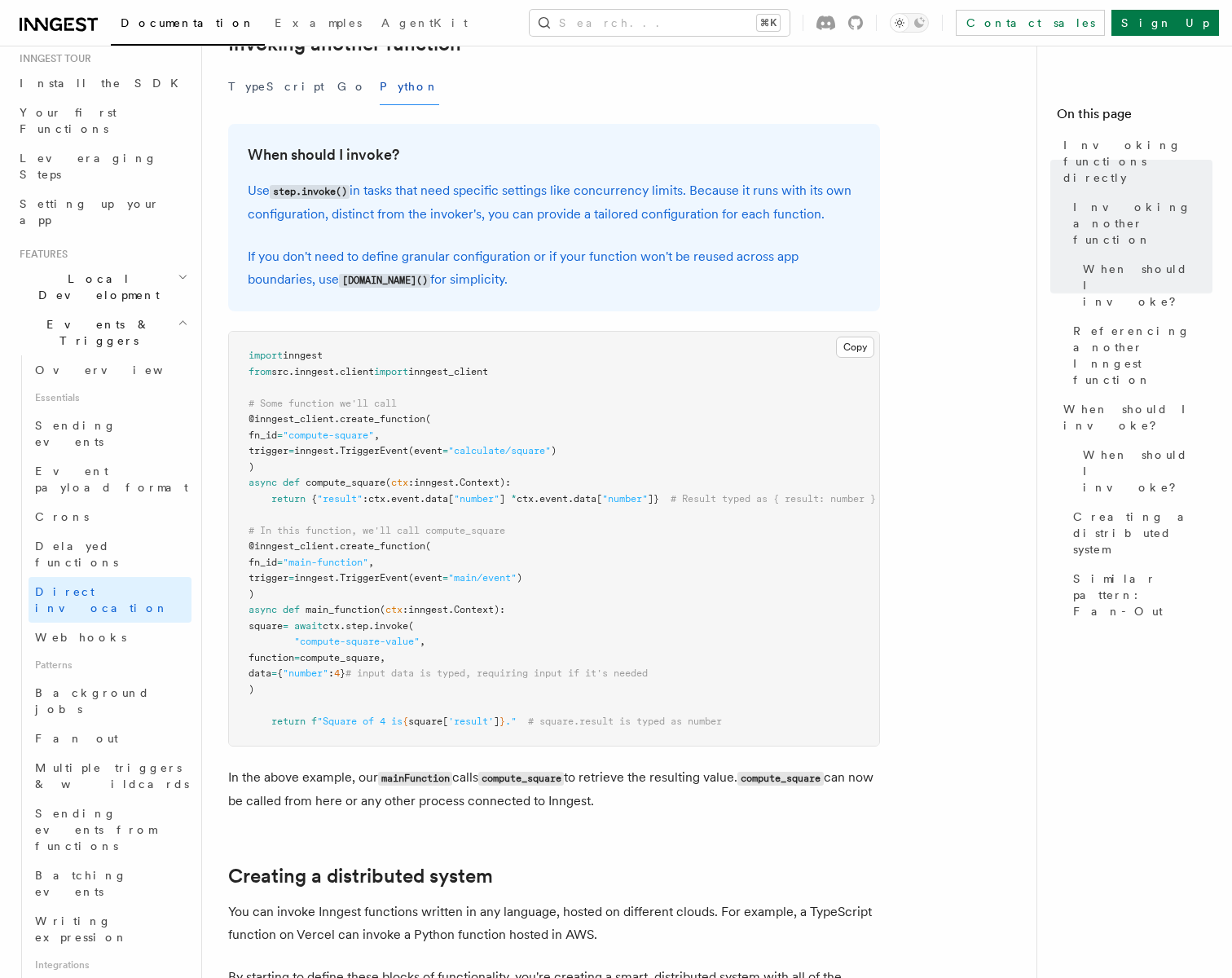
click at [372, 658] on span "compute_square," at bounding box center [343, 658] width 86 height 11
click at [312, 640] on span ""compute-square-value"" at bounding box center [357, 641] width 126 height 11
drag, startPoint x: 312, startPoint y: 640, endPoint x: 397, endPoint y: 640, distance: 85.0
click at [397, 640] on span ""compute-square-value"" at bounding box center [357, 641] width 126 height 11
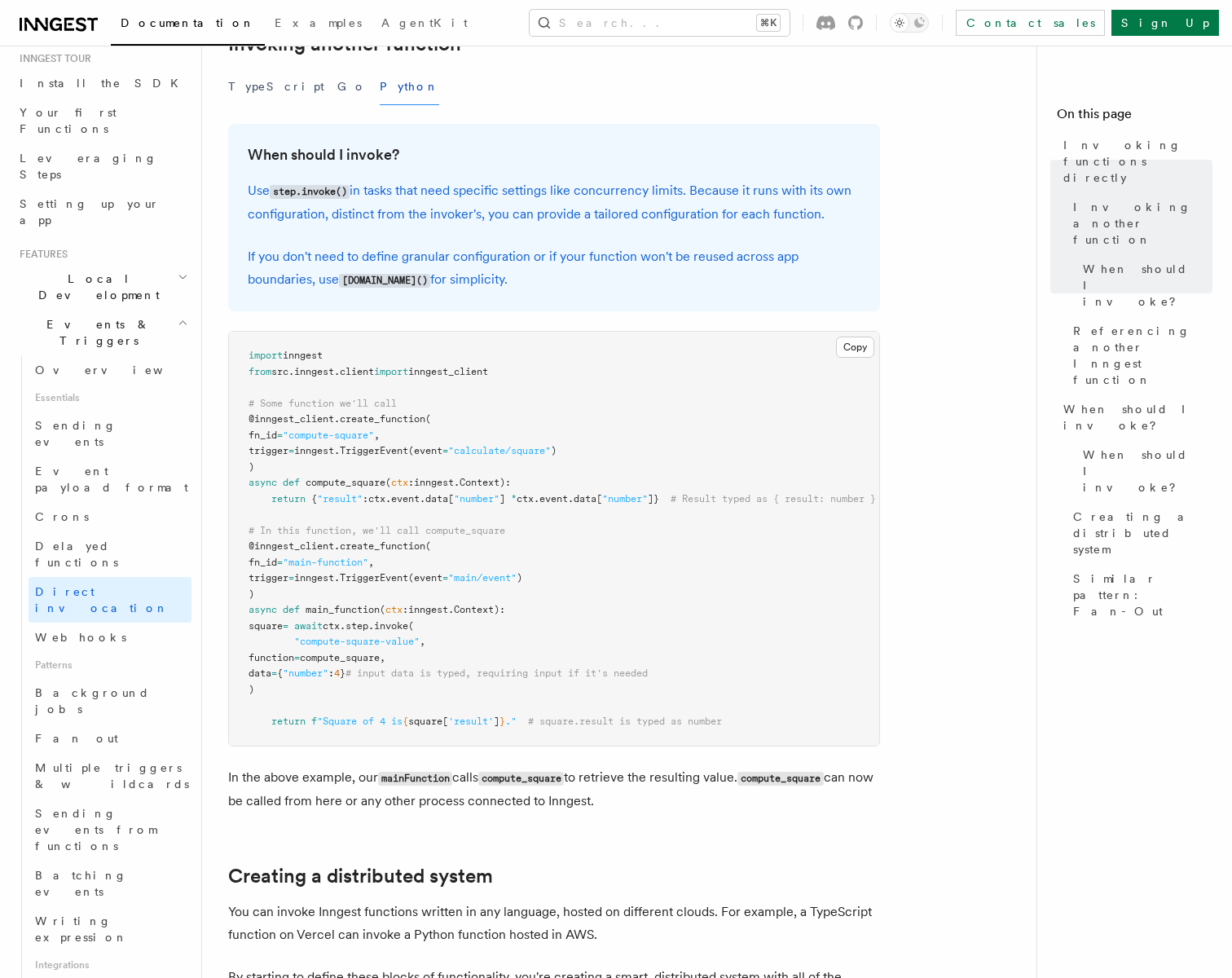
click at [385, 664] on span "compute_square," at bounding box center [343, 658] width 86 height 11
click at [385, 663] on span "compute_square," at bounding box center [343, 658] width 86 height 11
drag, startPoint x: 410, startPoint y: 663, endPoint x: 384, endPoint y: 663, distance: 26.0
click at [385, 663] on span "compute_square," at bounding box center [343, 658] width 86 height 11
click at [372, 660] on span "compute_square," at bounding box center [343, 658] width 86 height 11
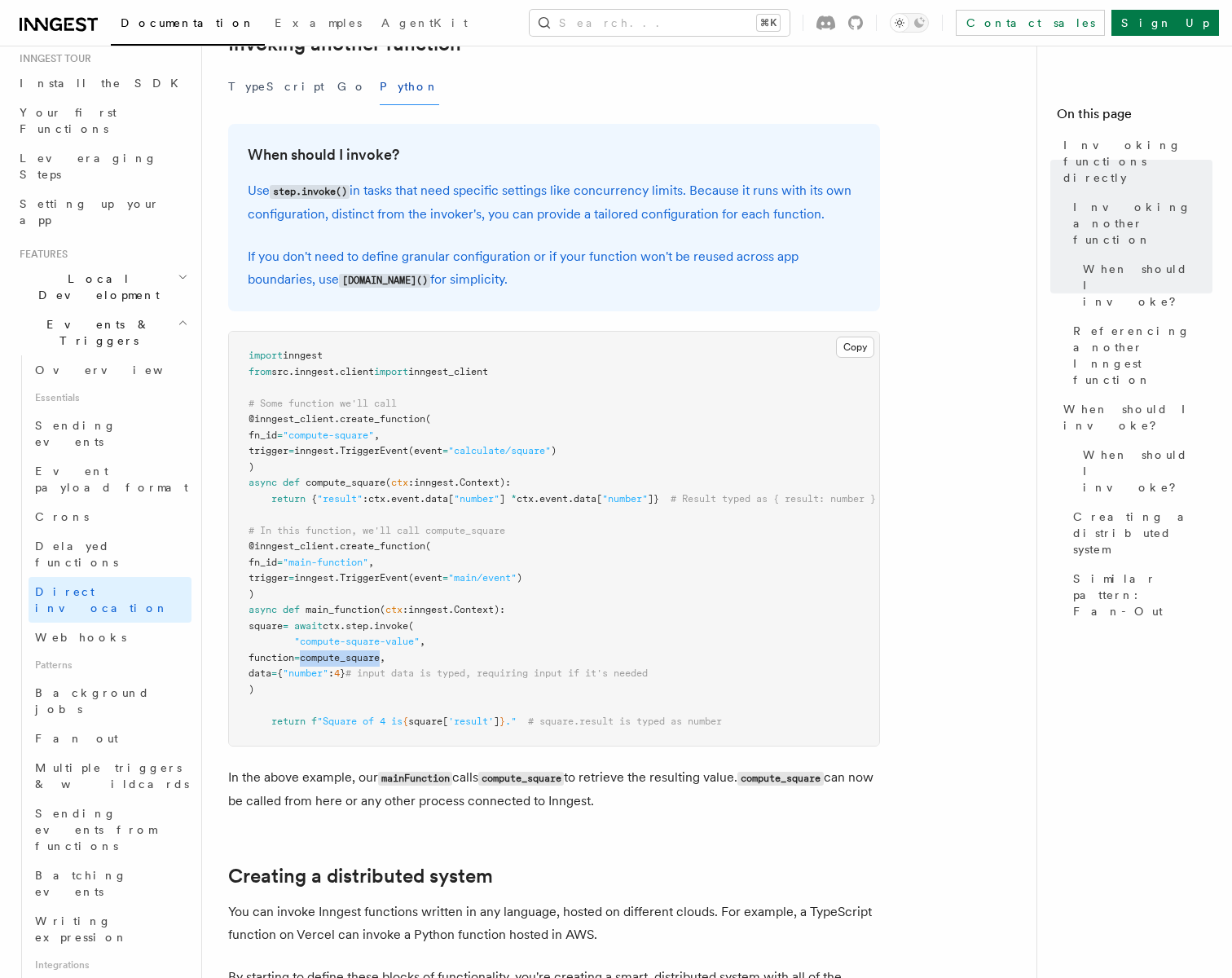
drag, startPoint x: 372, startPoint y: 660, endPoint x: 407, endPoint y: 660, distance: 35.0
click at [385, 660] on span "compute_square," at bounding box center [343, 658] width 86 height 11
click at [385, 658] on span "compute_square," at bounding box center [343, 658] width 86 height 11
click at [305, 666] on pre "import inngest from src . inngest . client import inngest_client # Some functio…" at bounding box center [554, 538] width 650 height 413
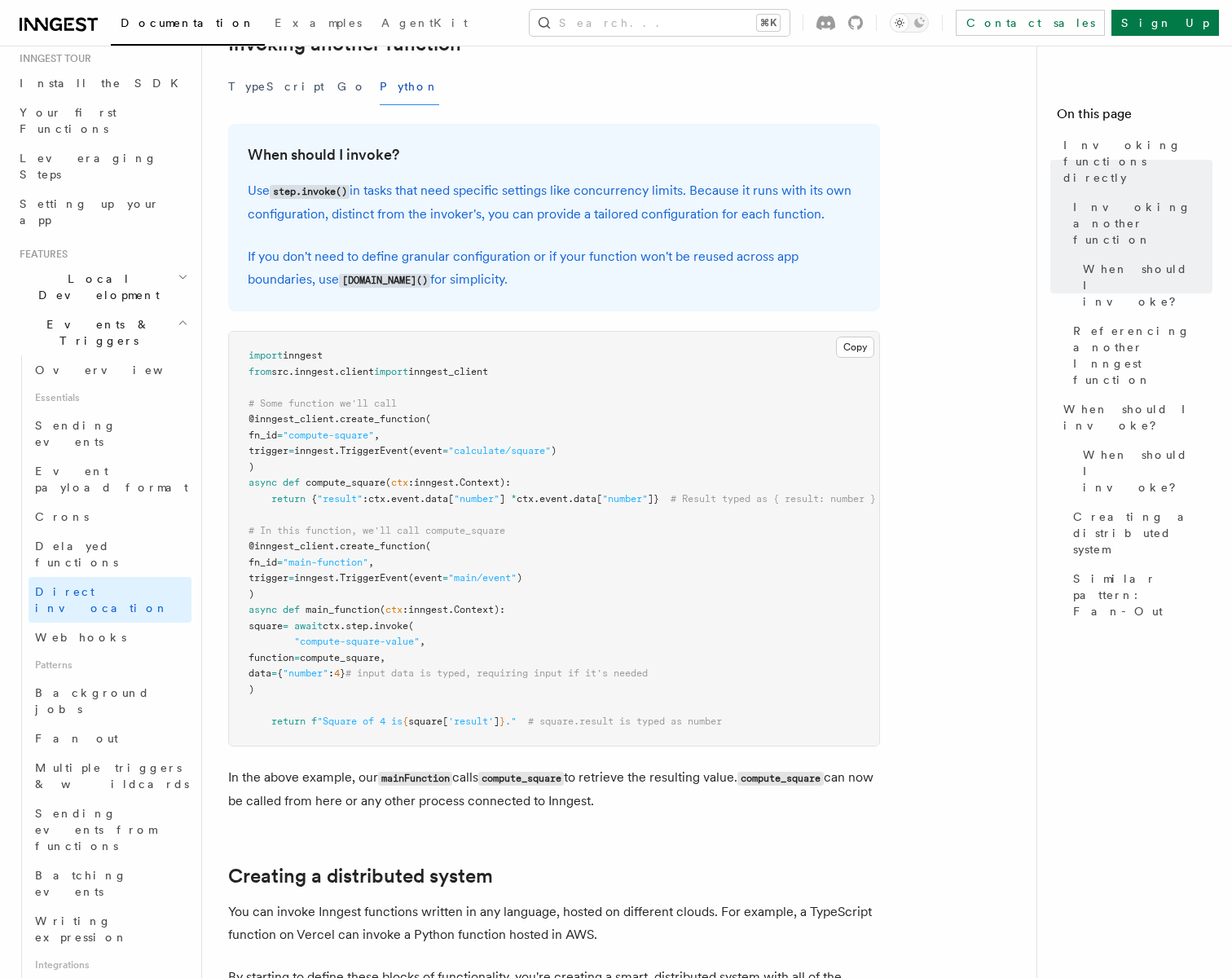
drag, startPoint x: 305, startPoint y: 666, endPoint x: 421, endPoint y: 680, distance: 116.8
click at [421, 680] on pre "import inngest from src . inngest . client import inngest_client # Some functio…" at bounding box center [554, 538] width 650 height 413
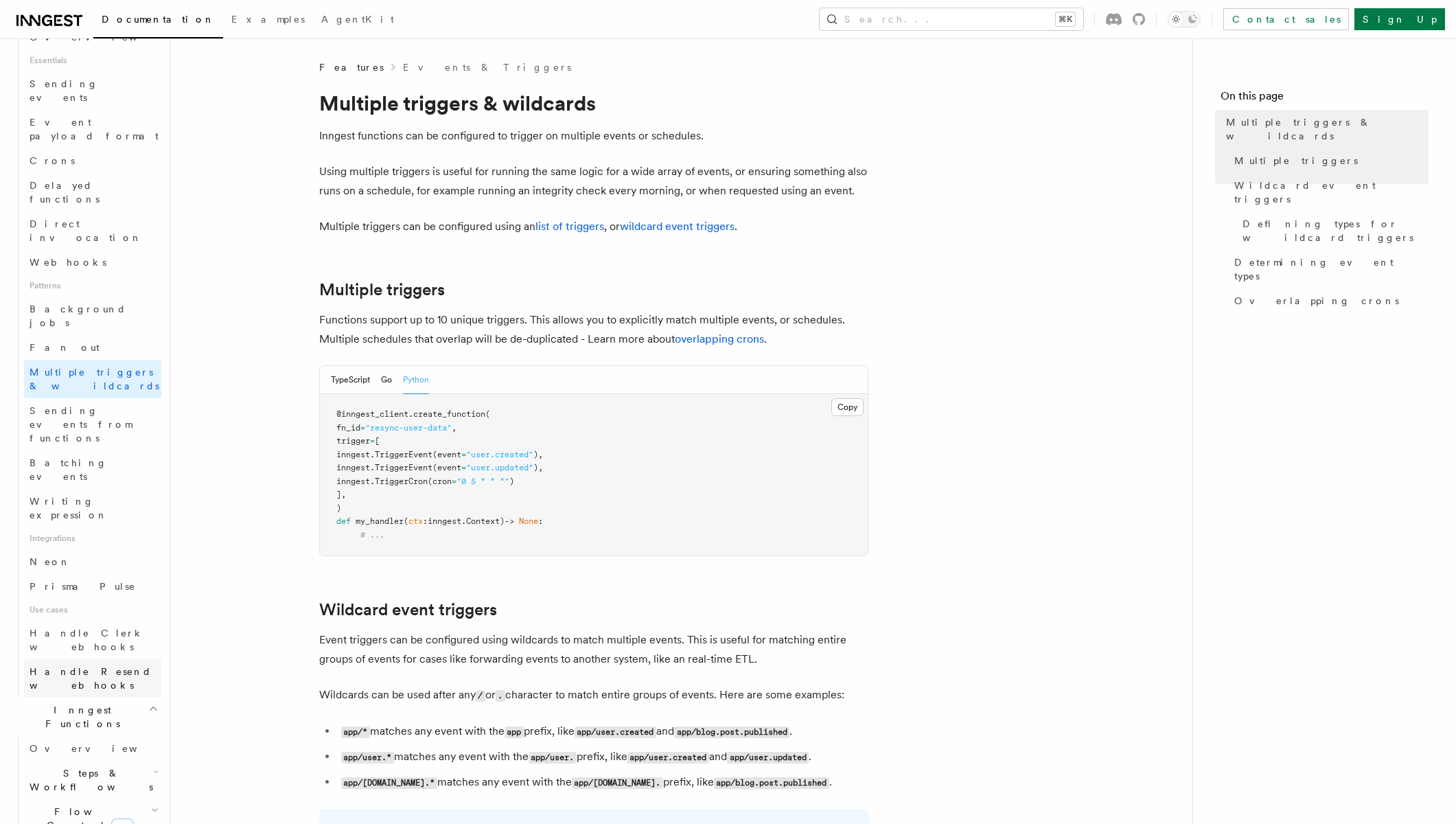
scroll to position [418, 0]
click at [145, 758] on h2 "Steps & Workflows" at bounding box center [92, 777] width 138 height 38
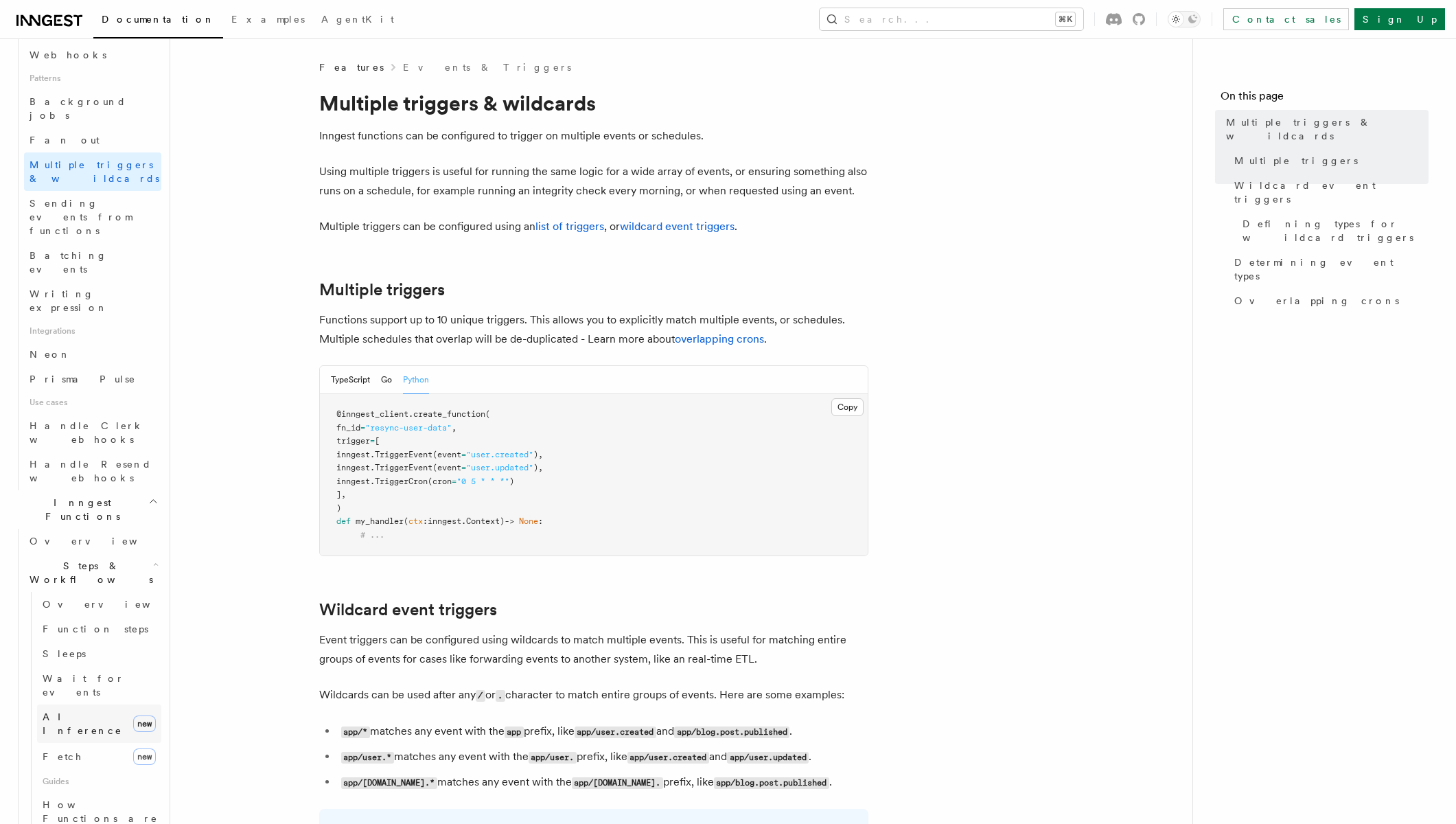
scroll to position [632, 0]
click at [74, 612] on span "Function steps" at bounding box center [95, 618] width 106 height 14
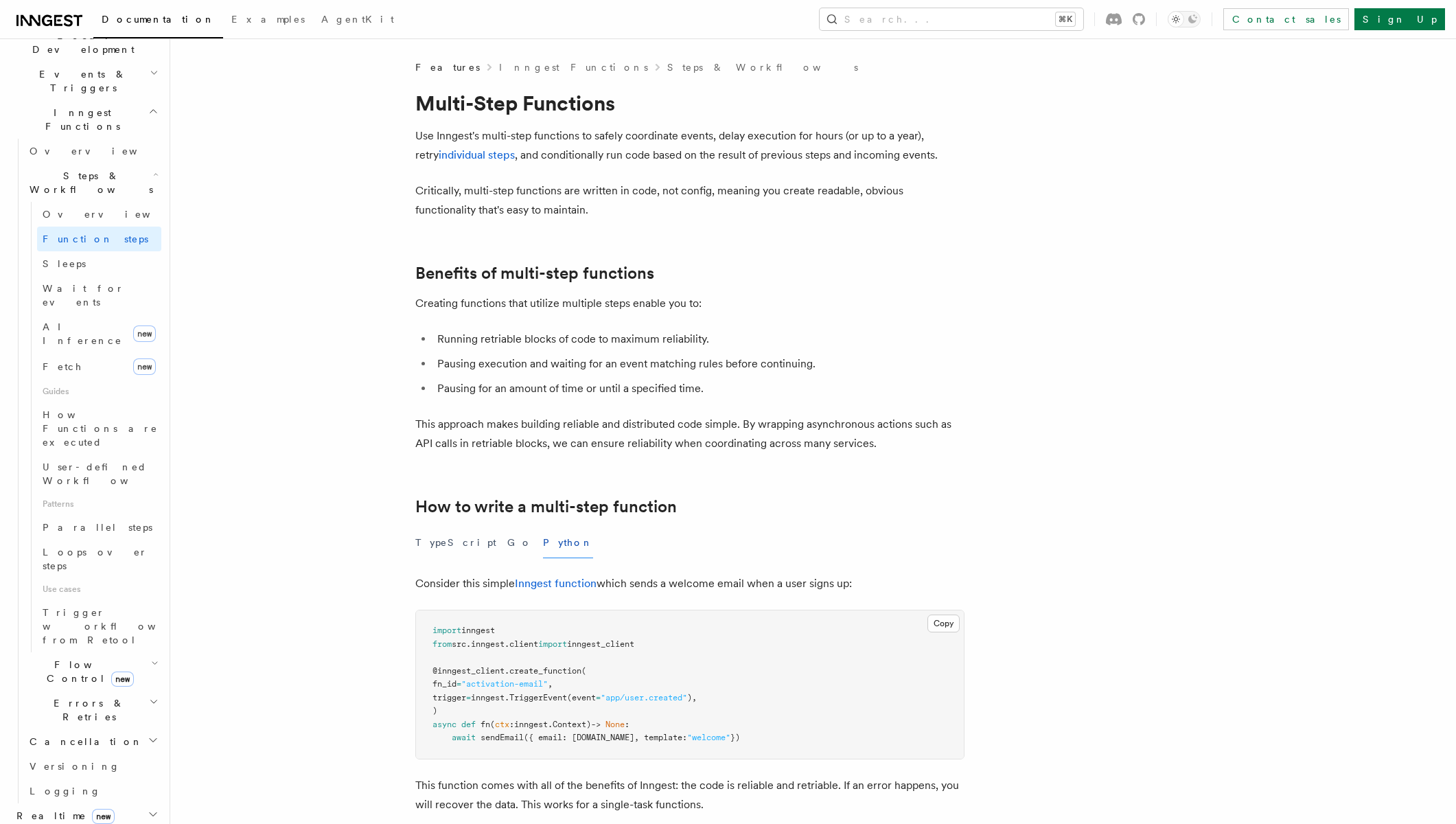
scroll to position [336, 0]
click at [156, 655] on h2 "Flow Control new" at bounding box center [92, 674] width 138 height 38
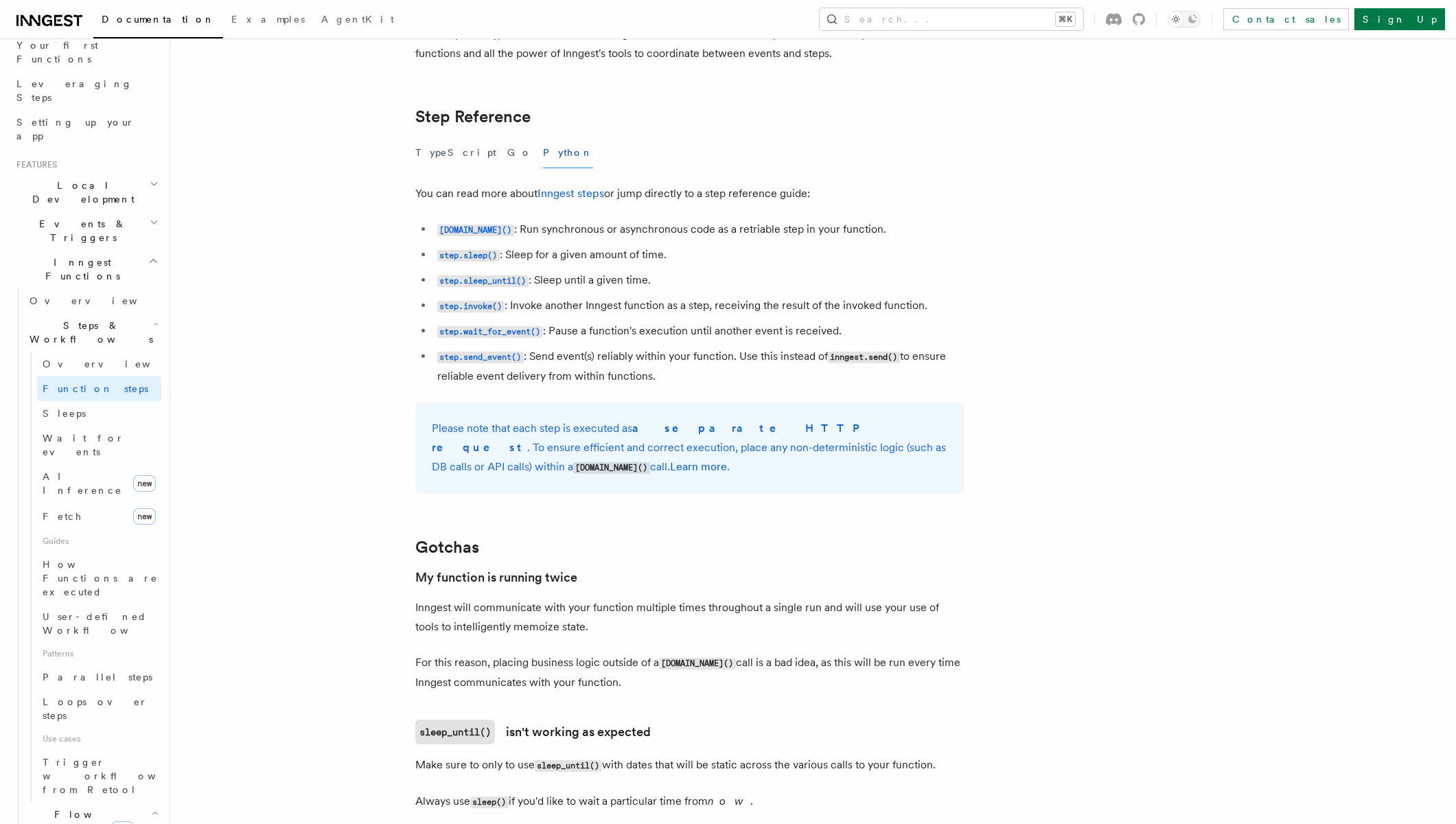
scroll to position [2439, 0]
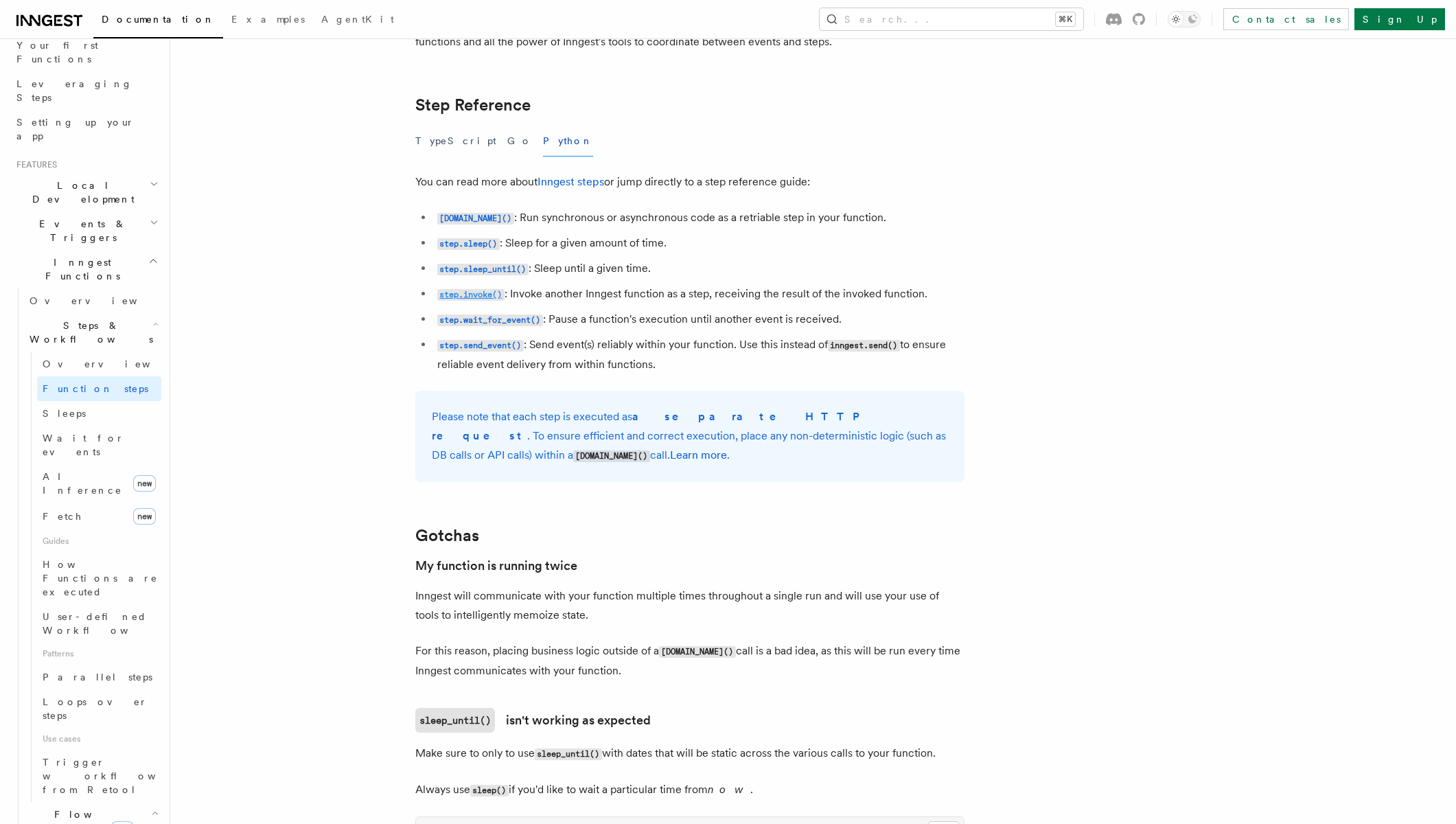
click at [481, 299] on code "step.invoke()" at bounding box center [471, 294] width 68 height 12
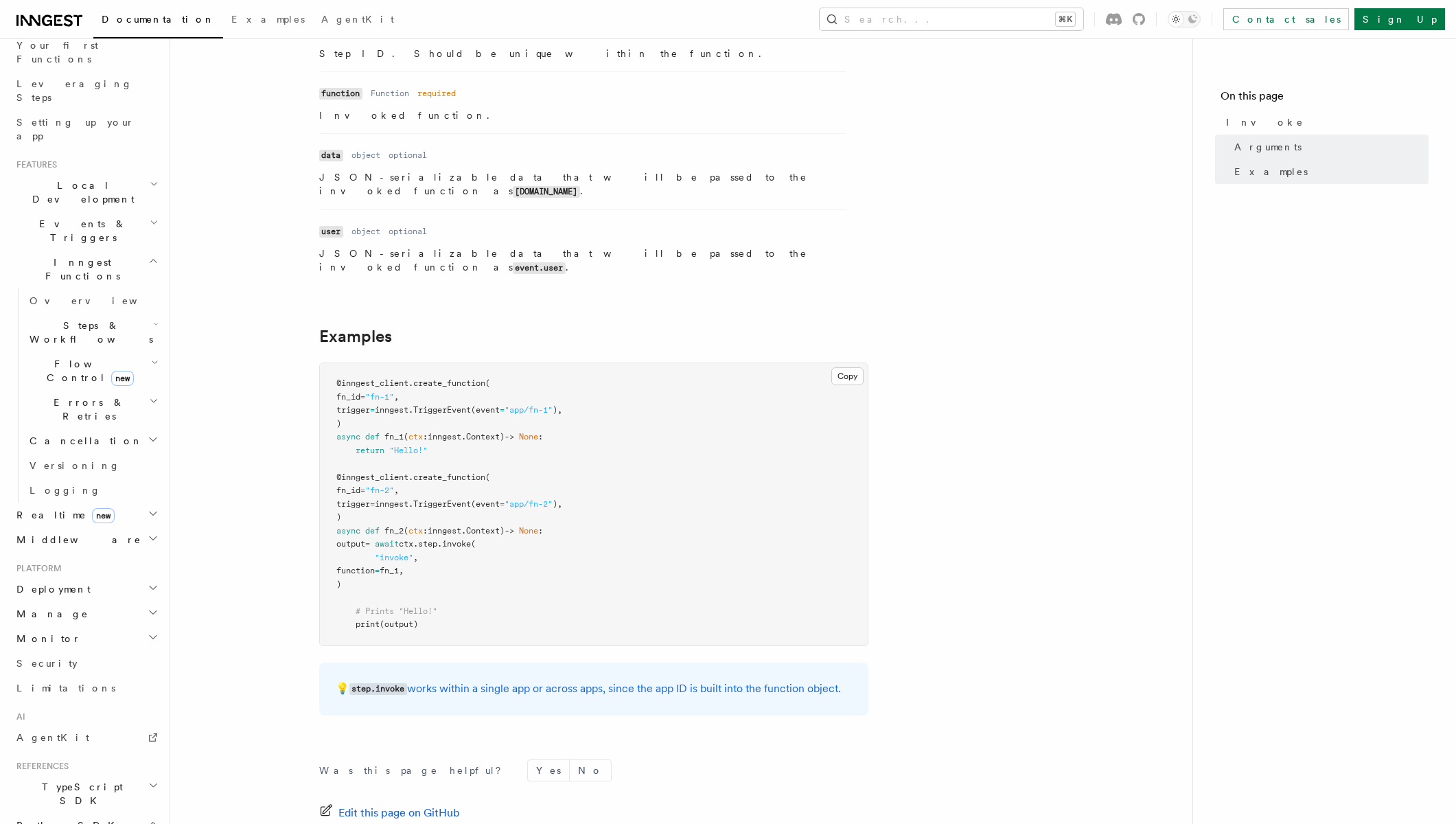
scroll to position [263, 0]
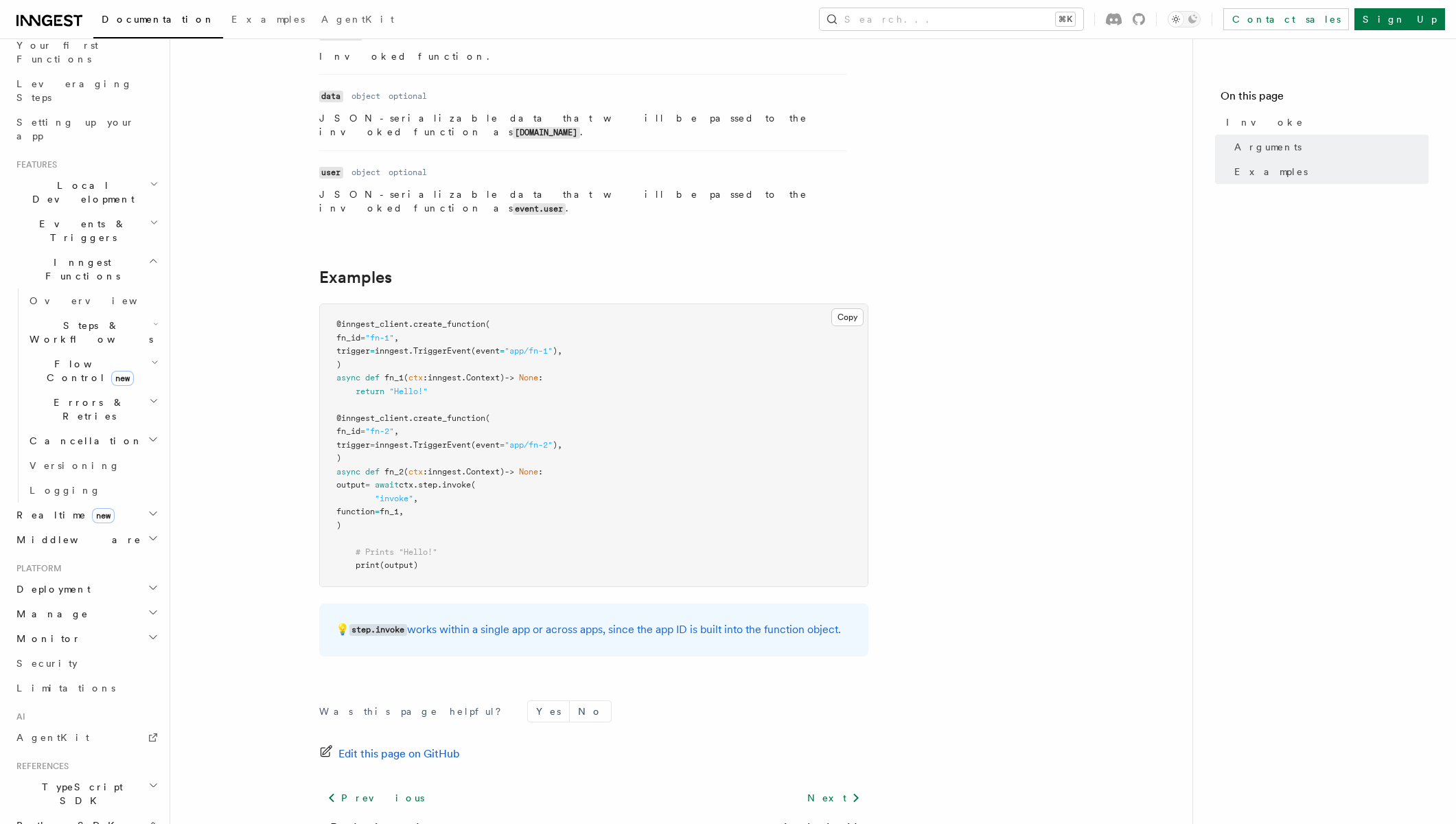
click at [257, 245] on article "References Python SDK Steps Invoke v0.3.0+ Calls another Inngest function, wait…" at bounding box center [681, 363] width 978 height 1131
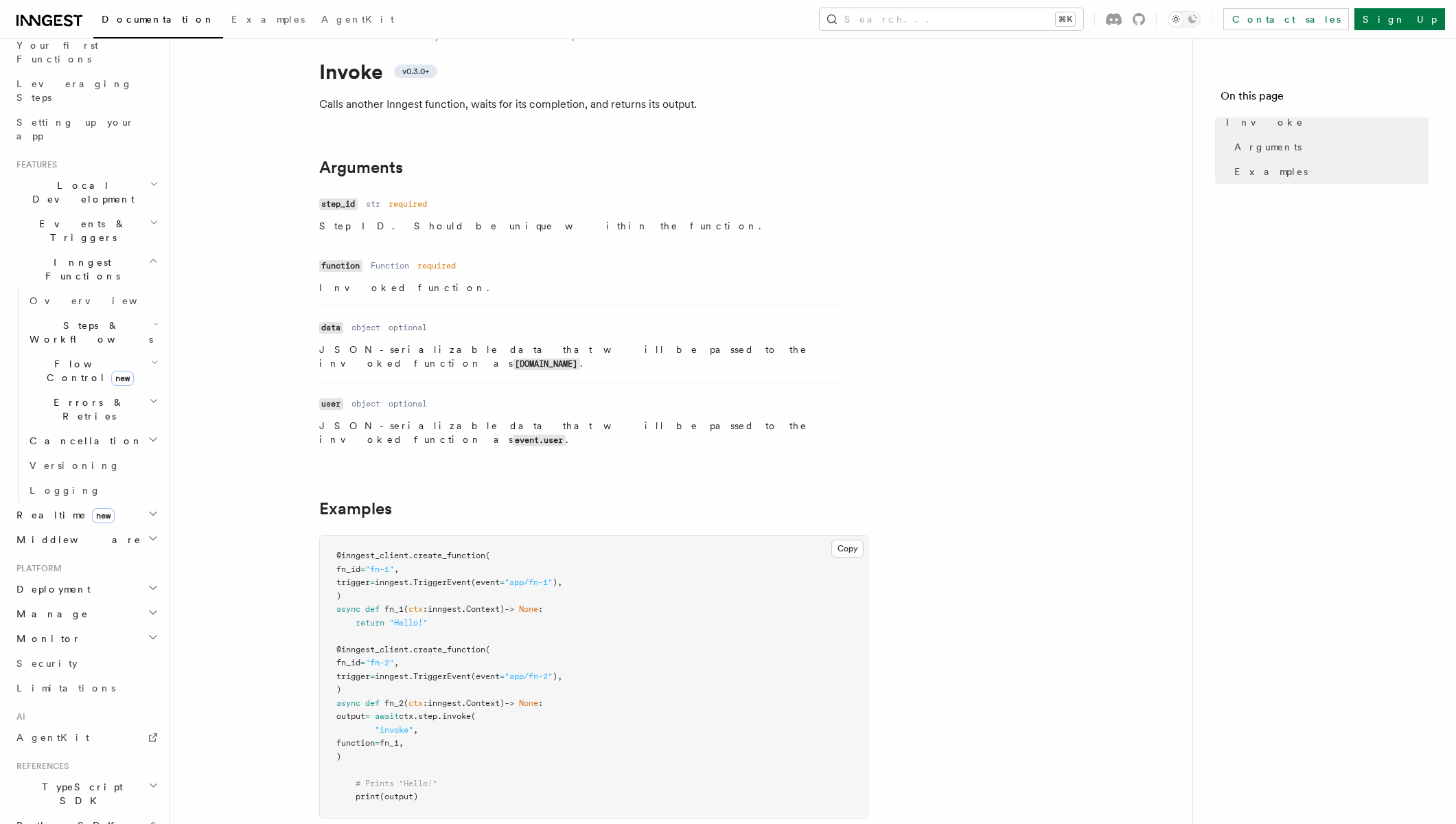
scroll to position [0, 0]
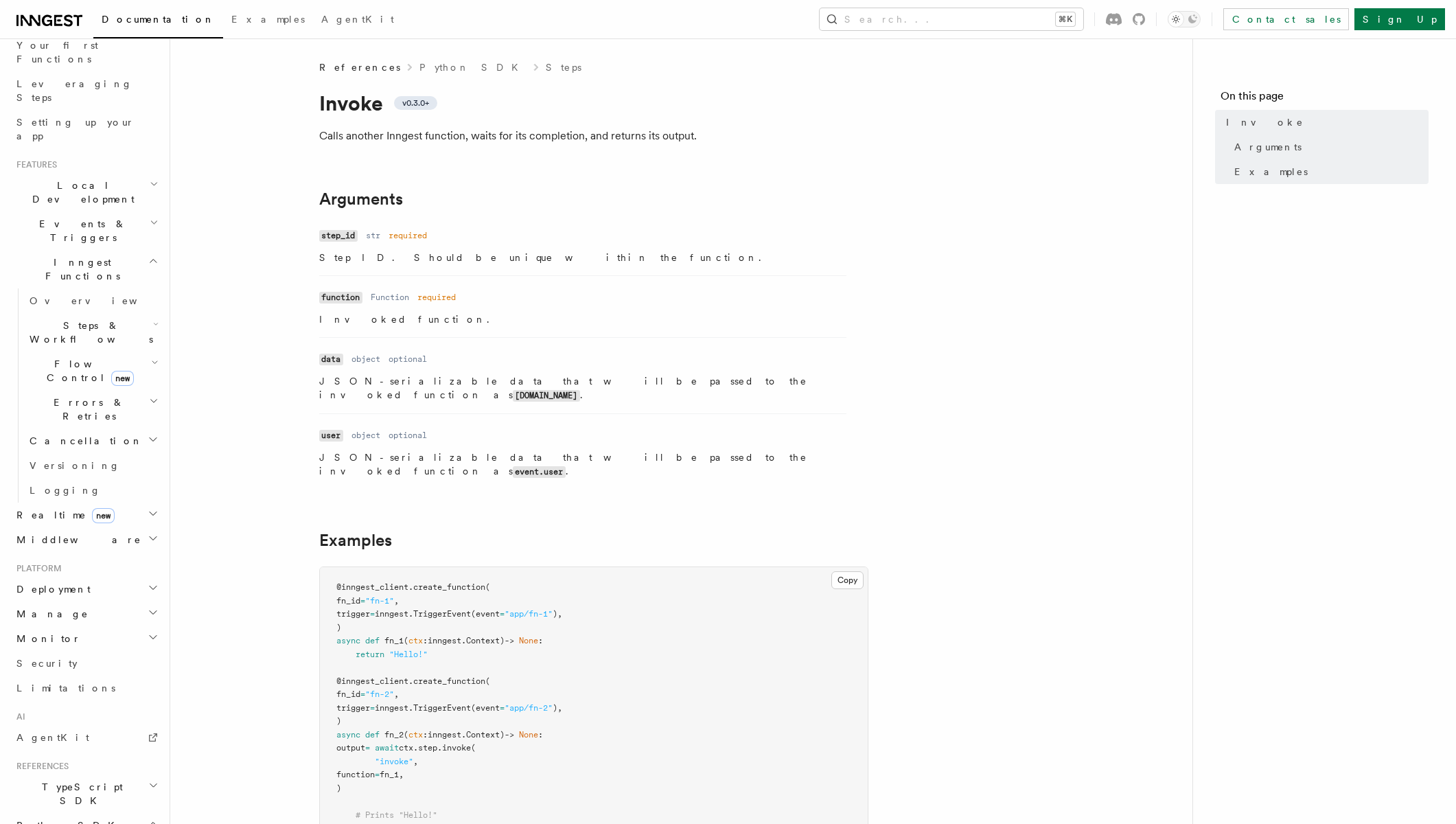
scroll to position [2493, 0]
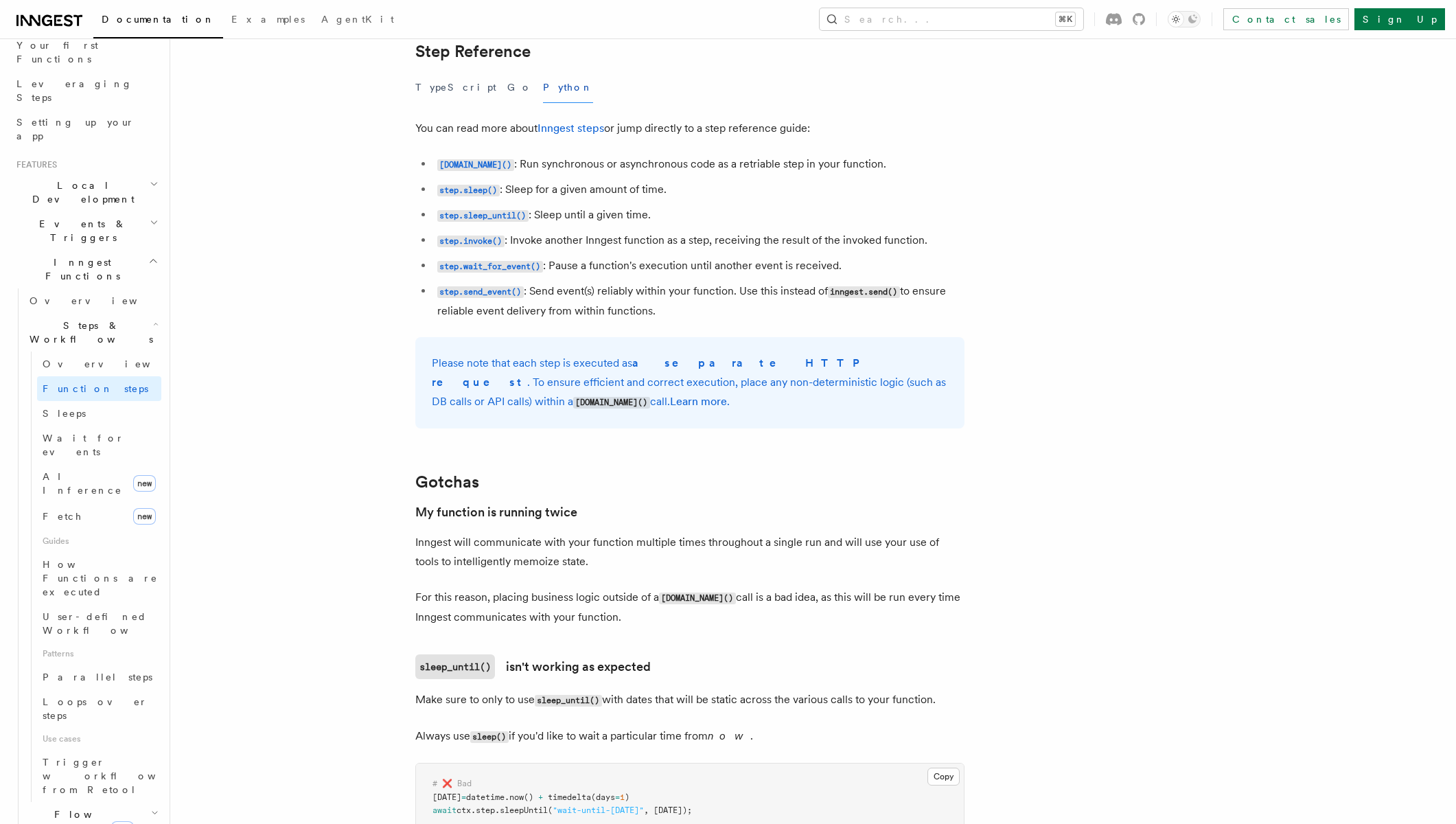
click at [554, 166] on li "[DOMAIN_NAME]() : Run synchronous or asynchronous code as a retriable step in y…" at bounding box center [699, 164] width 531 height 20
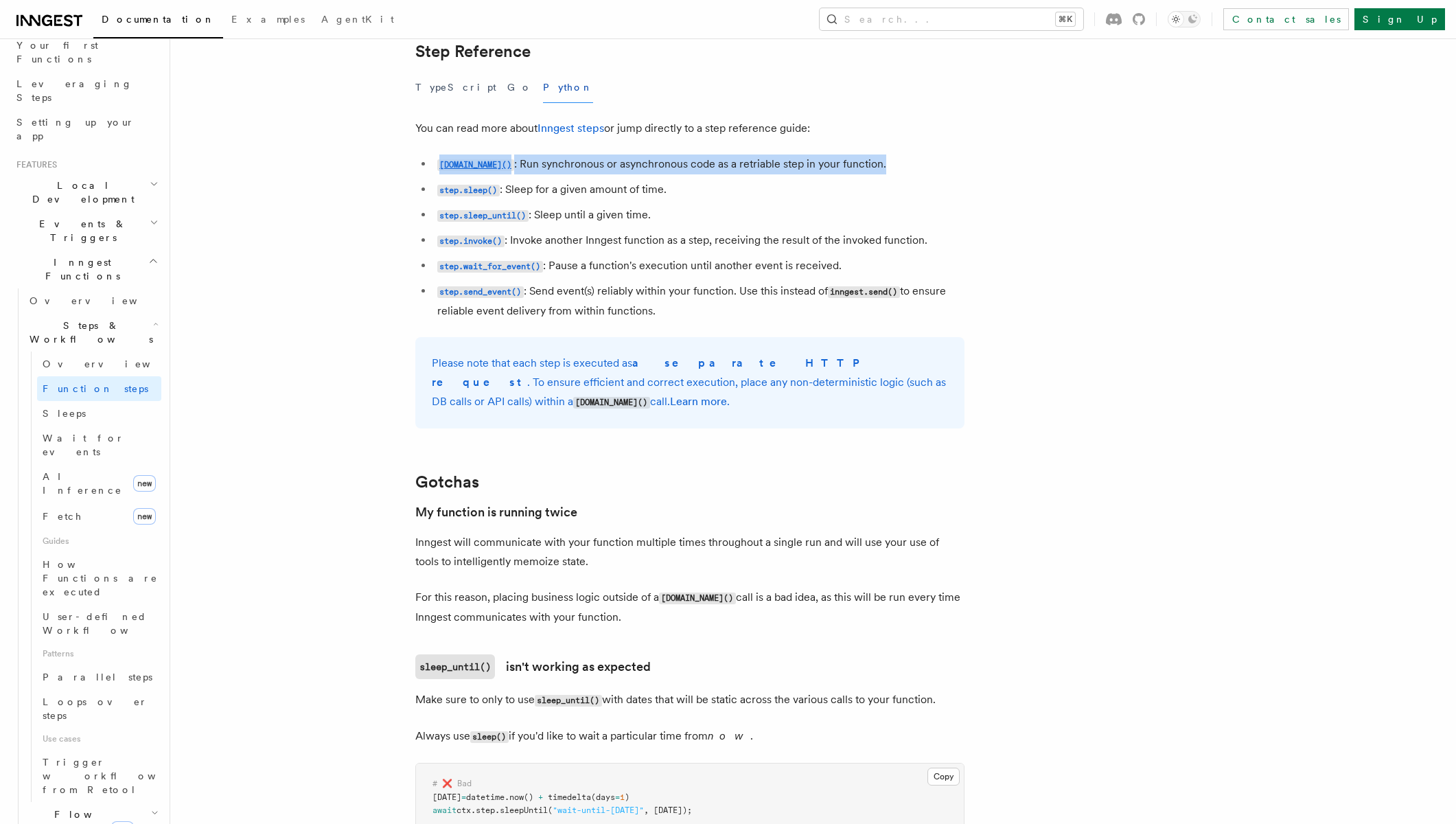
click at [554, 166] on li "[DOMAIN_NAME]() : Run synchronous or asynchronous code as a retriable step in y…" at bounding box center [699, 164] width 531 height 20
click at [613, 174] on li "[DOMAIN_NAME]() : Run synchronous or asynchronous code as a retriable step in y…" at bounding box center [699, 164] width 531 height 20
click at [478, 298] on code "step.send_event()" at bounding box center [480, 292] width 87 height 12
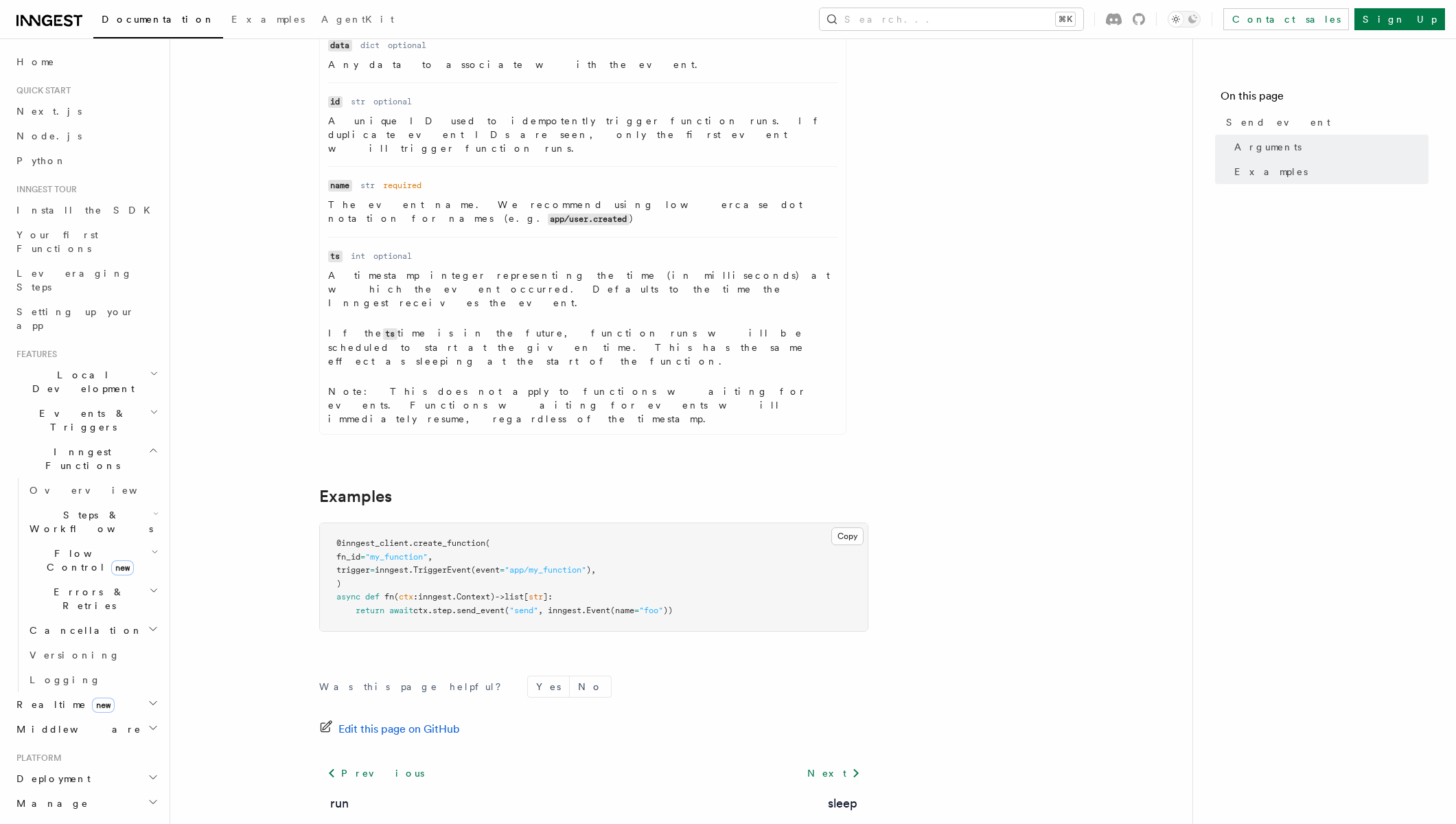
scroll to position [434, 0]
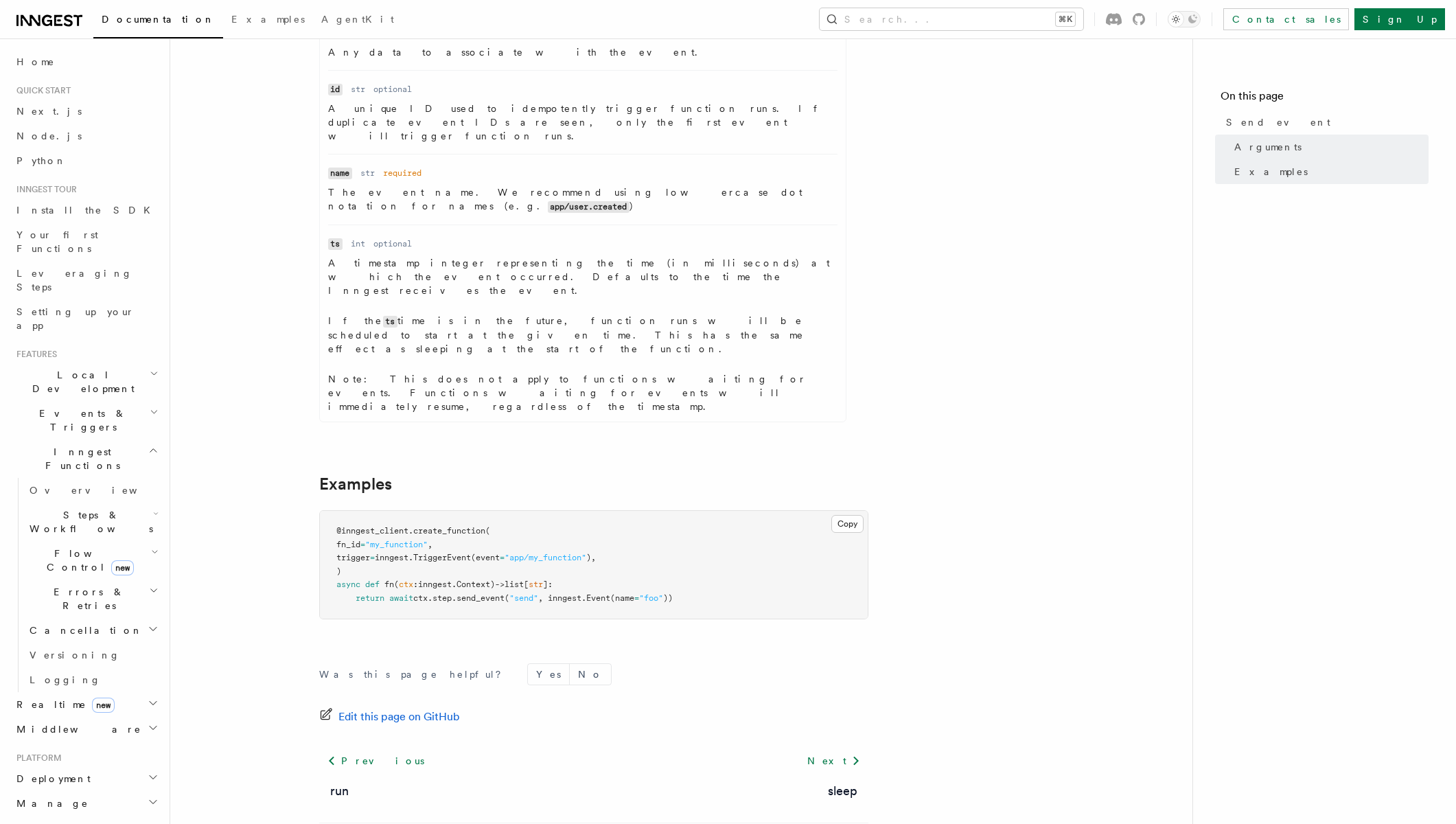
click at [413, 539] on span ""my_function"" at bounding box center [396, 544] width 63 height 10
click at [503, 511] on pre "@inngest_client . create_function ( fn_id = "my_function" , trigger = inngest. …" at bounding box center [593, 565] width 548 height 108
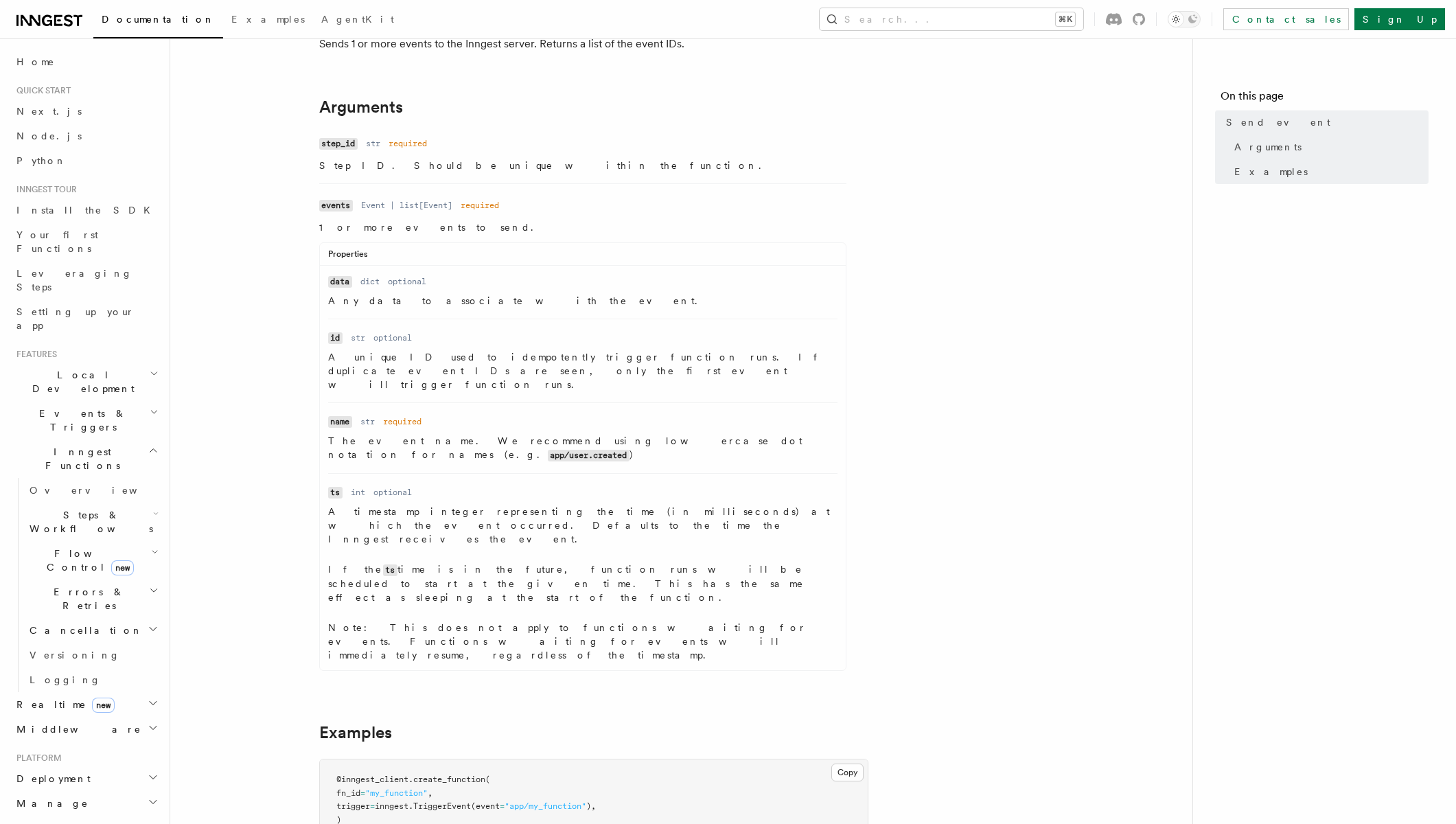
scroll to position [185, 0]
